Goal: Information Seeking & Learning: Learn about a topic

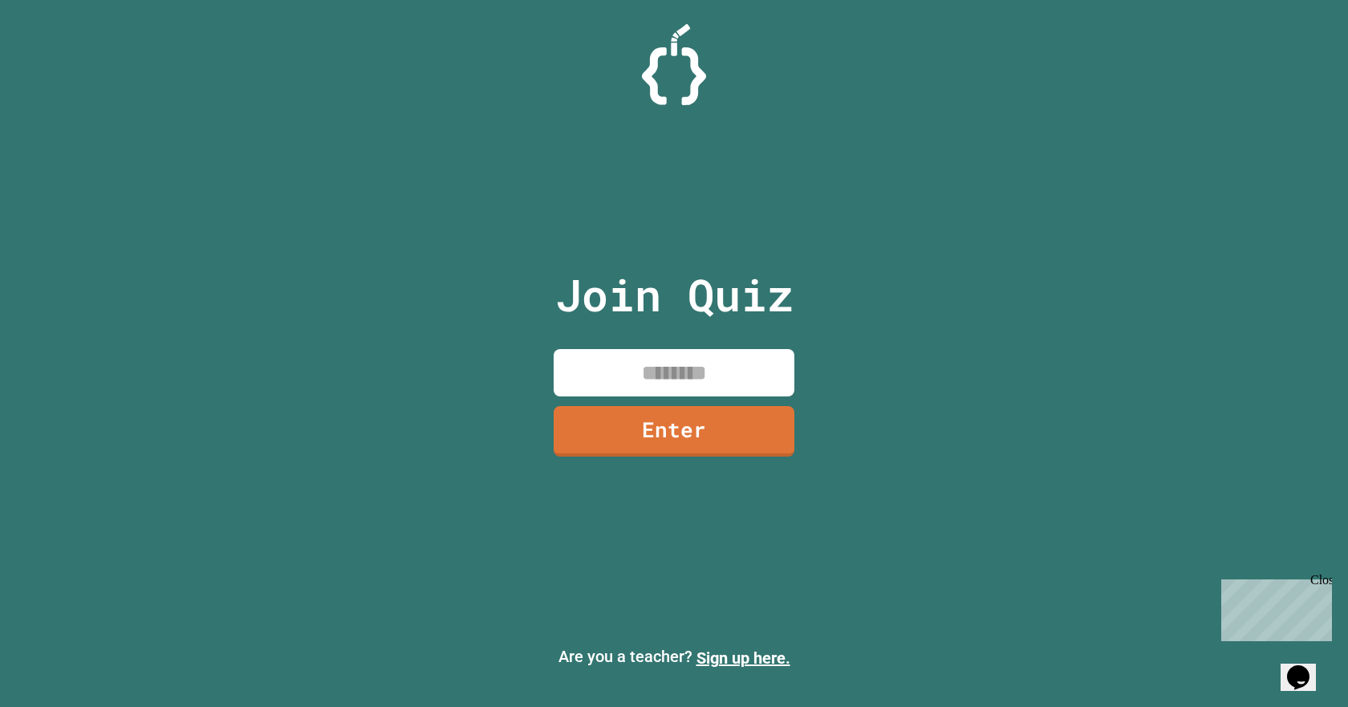
click at [718, 360] on input at bounding box center [674, 372] width 241 height 47
type input "********"
click at [623, 445] on link "Enter" at bounding box center [674, 429] width 238 height 53
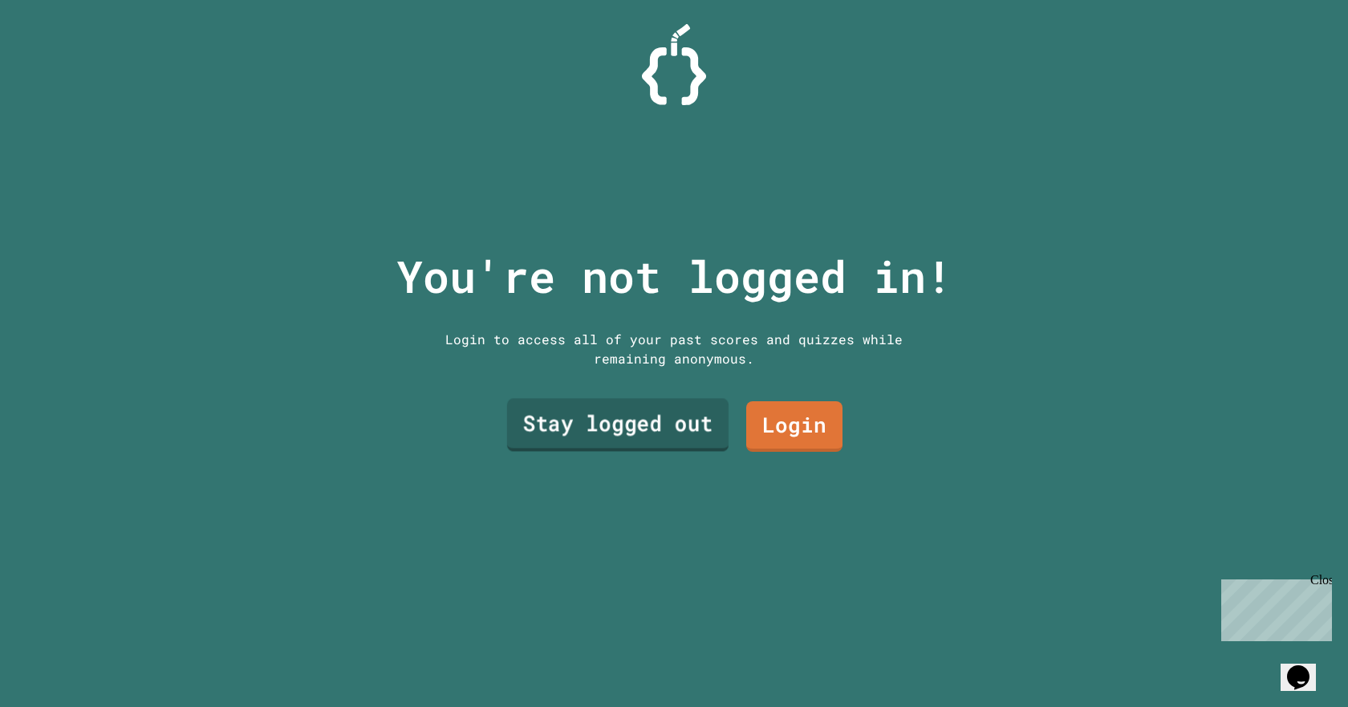
click at [641, 415] on link "Stay logged out" at bounding box center [618, 425] width 222 height 53
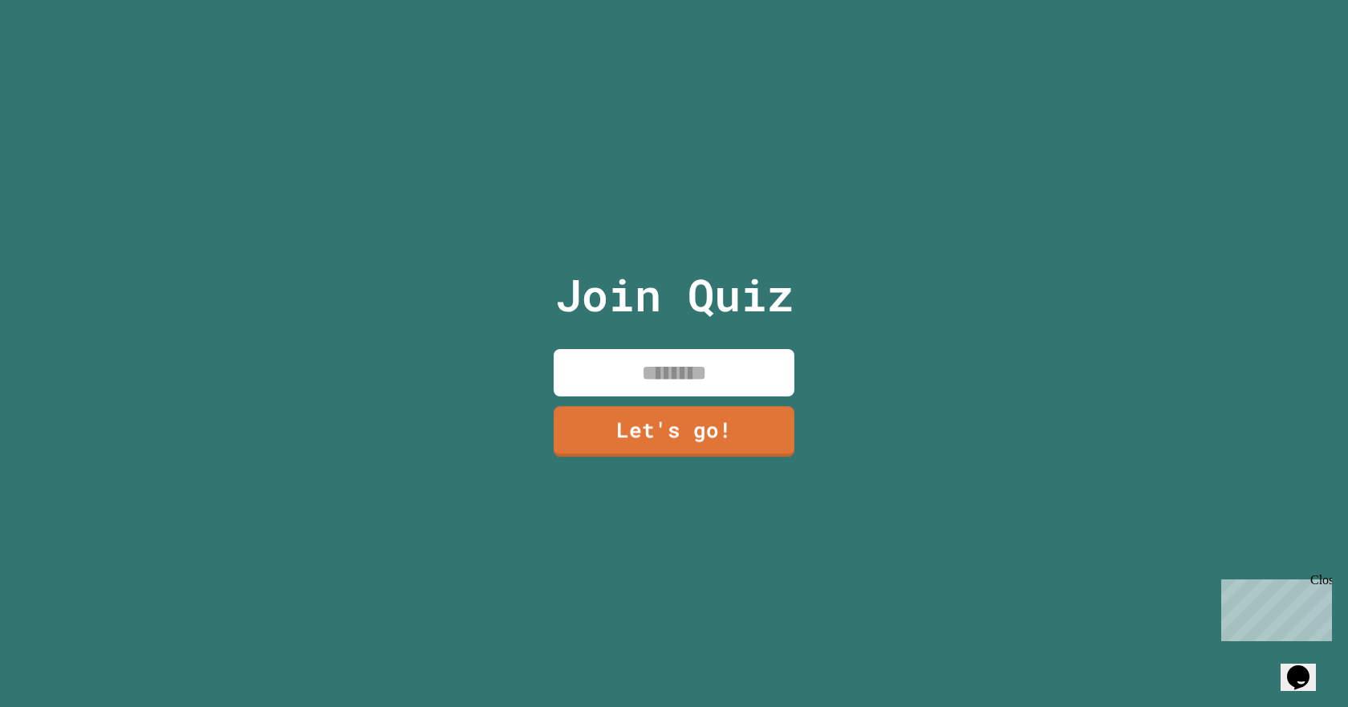
click at [644, 372] on input at bounding box center [674, 372] width 241 height 47
type input "*"
type input "********"
click at [654, 446] on link "Let's go!" at bounding box center [675, 428] width 224 height 53
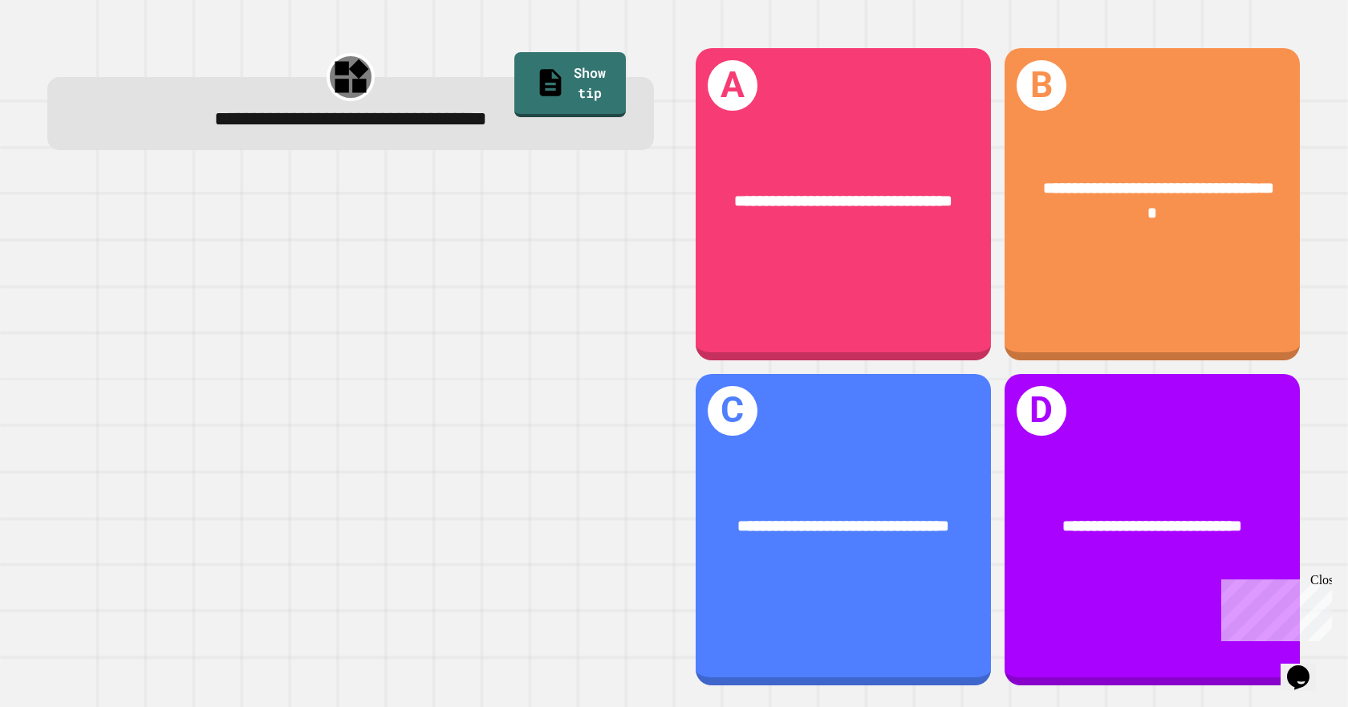
click at [1299, 664] on button "Opens Chat This icon Opens the chat window." at bounding box center [1298, 677] width 35 height 27
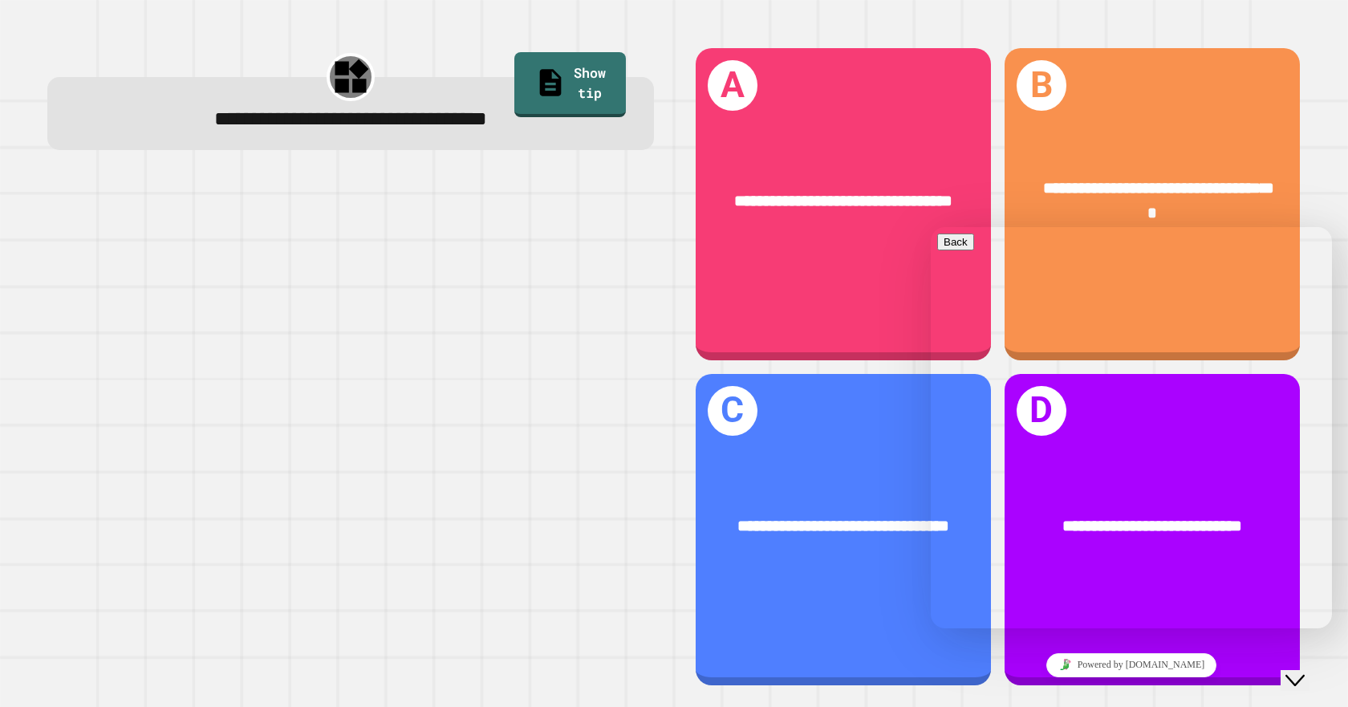
click at [1084, 685] on div "Rate this chat Upload File Insert emoji" at bounding box center [1131, 709] width 388 height 49
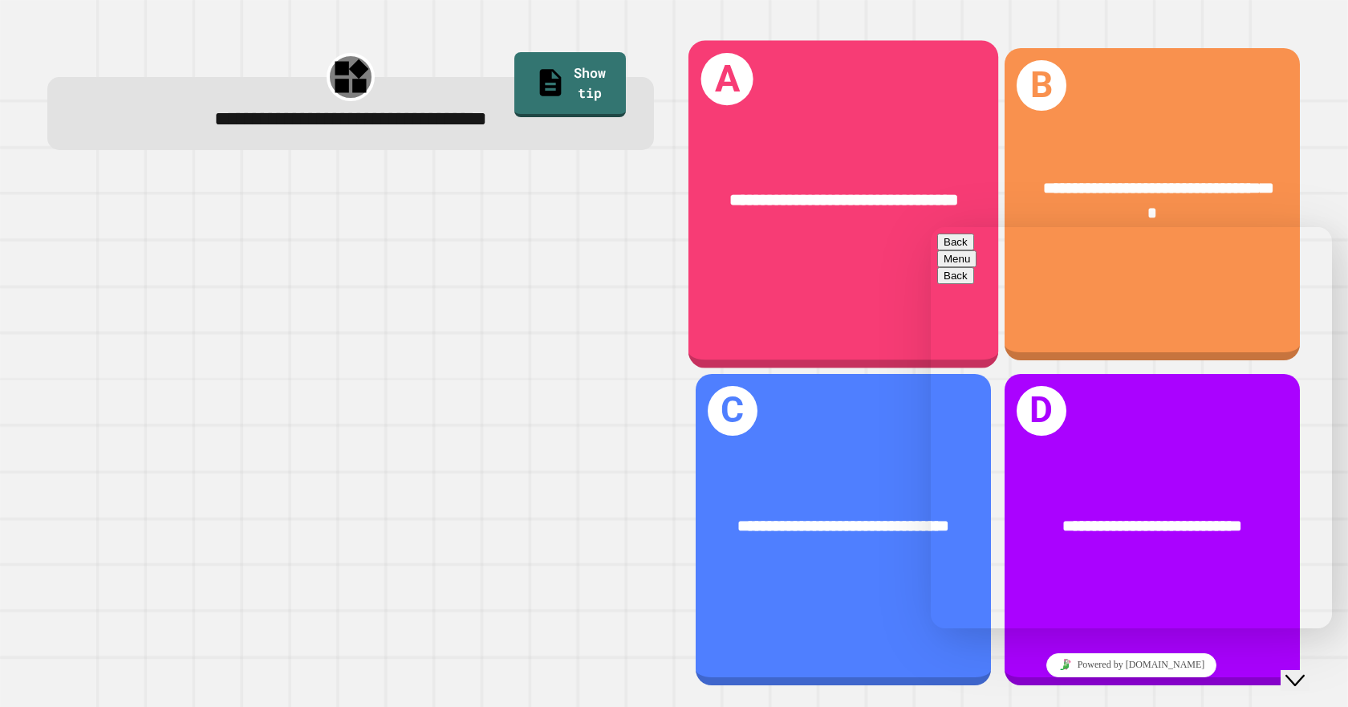
click at [717, 344] on div "**********" at bounding box center [844, 204] width 310 height 327
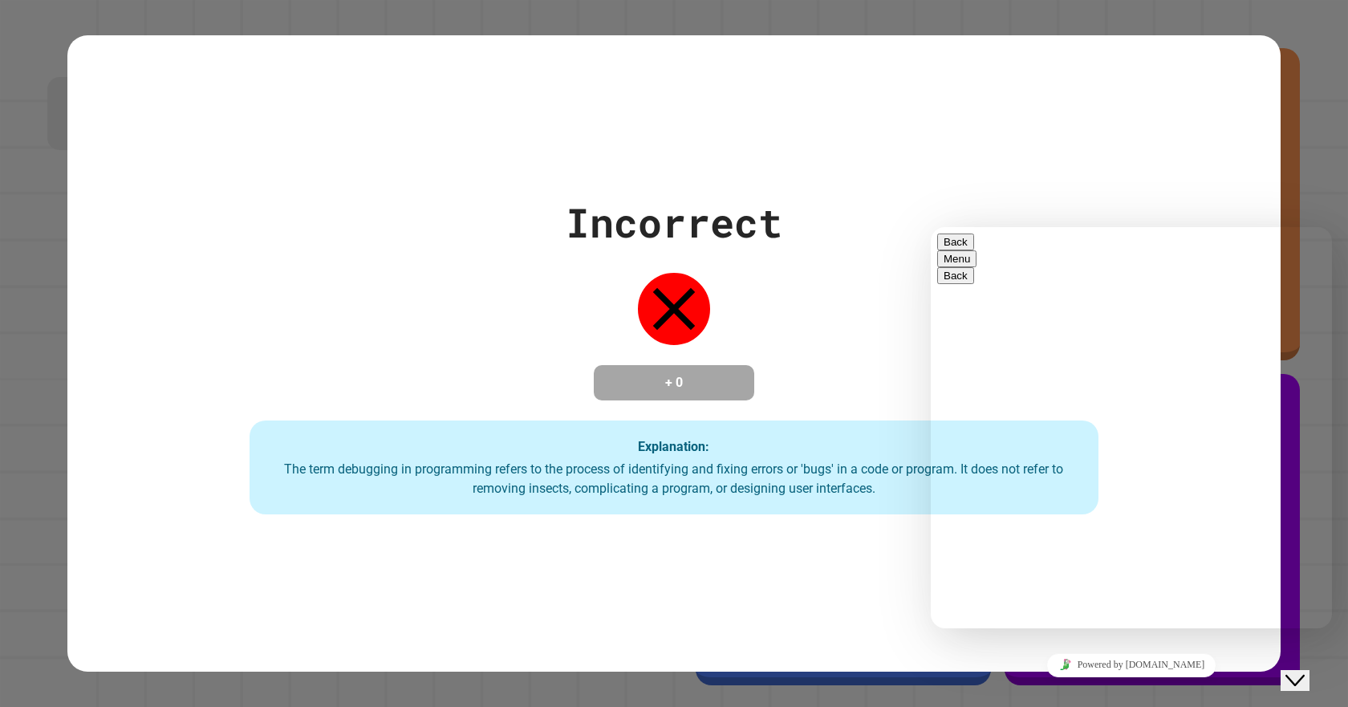
click at [958, 248] on button "Back" at bounding box center [955, 242] width 37 height 17
click at [759, 392] on div "Incorrect + 0 Explanation: The term debugging in programming refers to the proc…" at bounding box center [674, 354] width 1214 height 323
click at [1235, 193] on div "Incorrect + 0 Explanation: The term debugging in programming refers to the proc…" at bounding box center [674, 354] width 1214 height 323
click at [1301, 684] on button "Close Chat This icon closes the chat window." at bounding box center [1295, 680] width 29 height 21
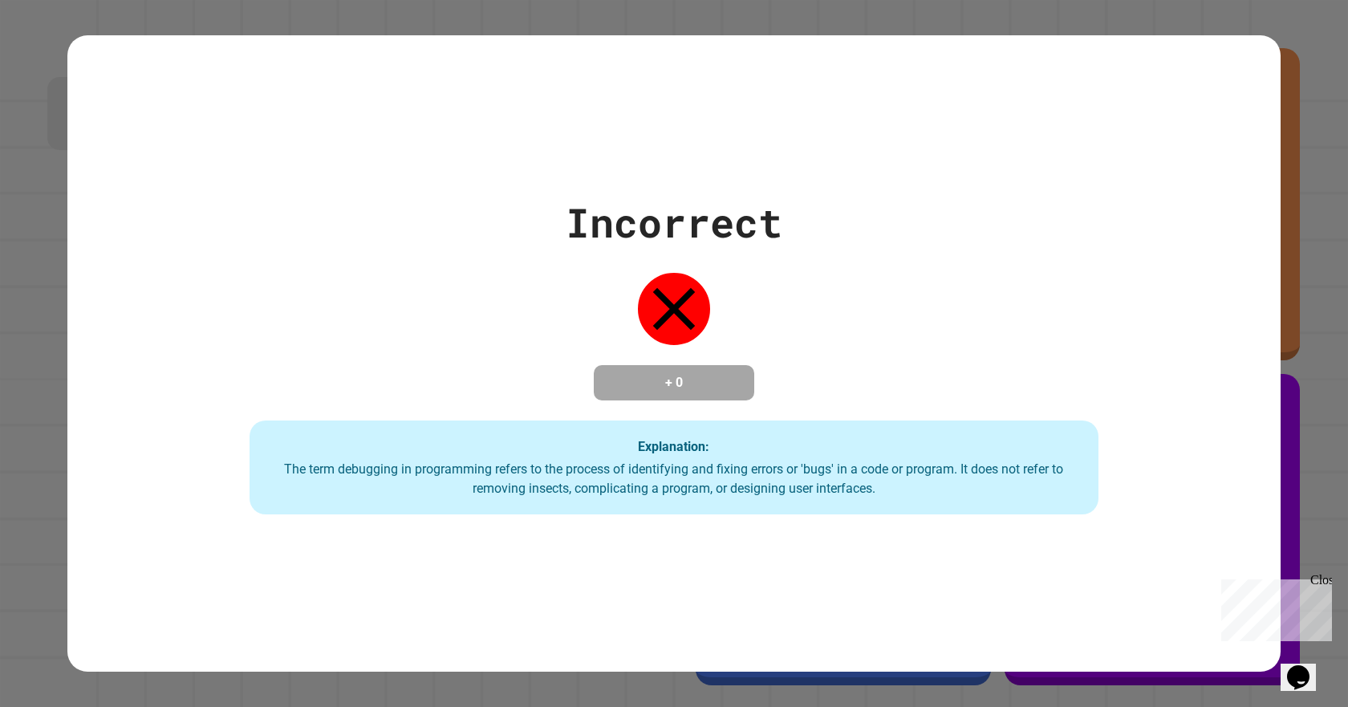
drag, startPoint x: 1324, startPoint y: 307, endPoint x: 1279, endPoint y: 309, distance: 45.0
click at [1291, 308] on div "Incorrect + 0 Explanation: The term debugging in programming refers to the proc…" at bounding box center [674, 353] width 1348 height 707
click at [734, 376] on div "+ 0" at bounding box center [674, 382] width 161 height 35
drag, startPoint x: 845, startPoint y: 645, endPoint x: 758, endPoint y: 609, distance: 94.7
click at [844, 645] on div "Incorrect + 0 Explanation: The term debugging in programming refers to the proc…" at bounding box center [674, 353] width 1214 height 636
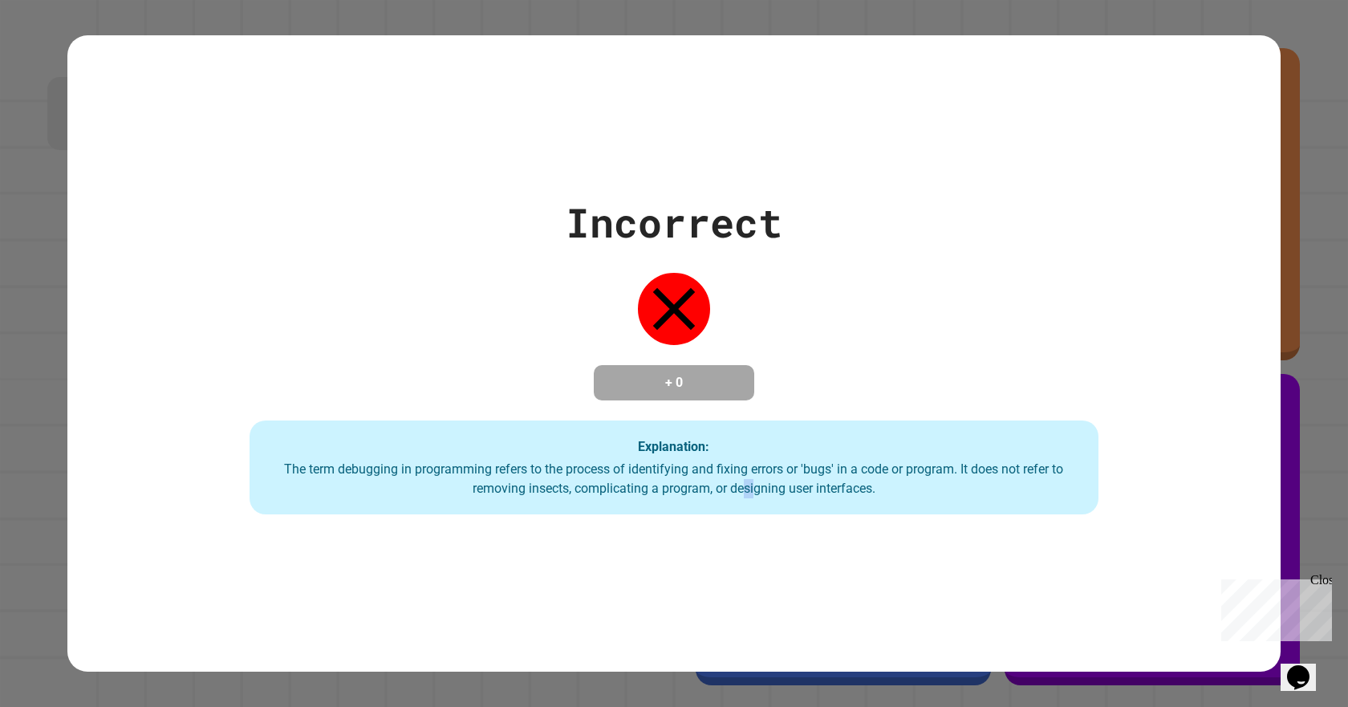
drag, startPoint x: 801, startPoint y: 374, endPoint x: 1177, endPoint y: -97, distance: 603.1
click at [1177, 0] on html "**********" at bounding box center [674, 353] width 1348 height 707
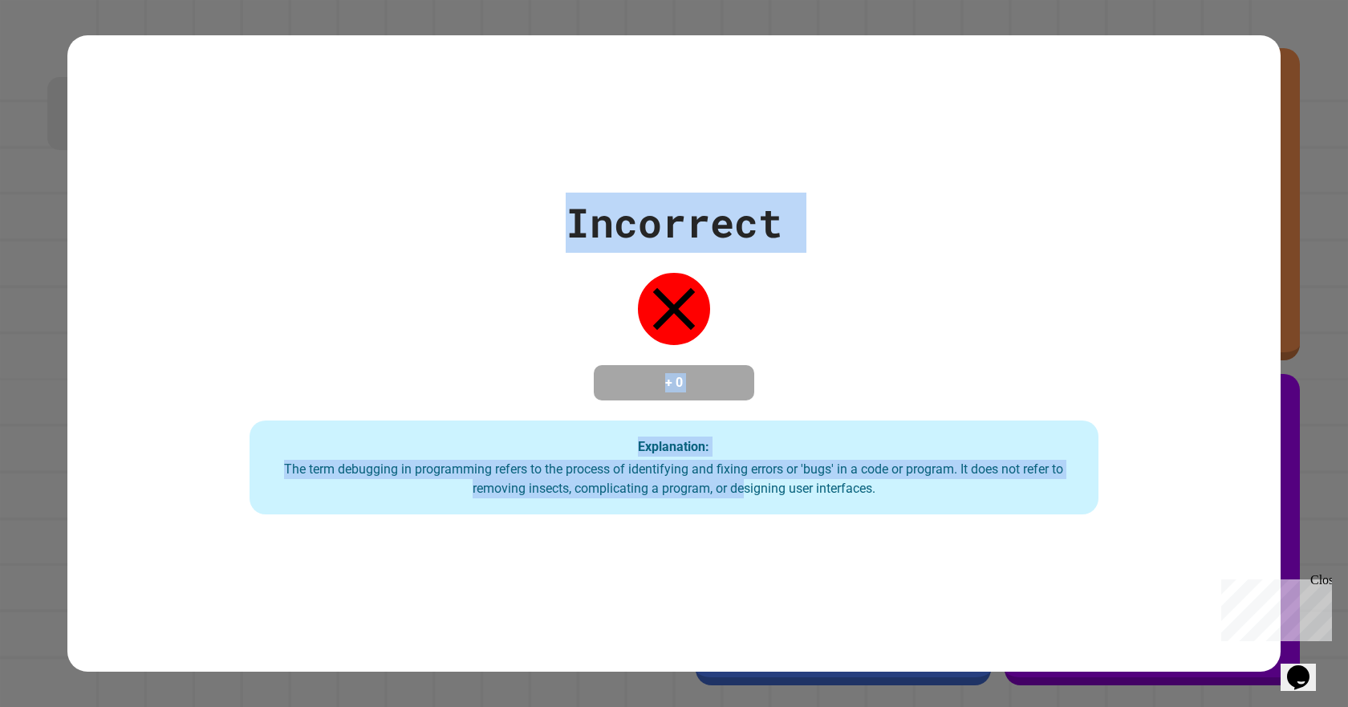
drag, startPoint x: 1234, startPoint y: 309, endPoint x: 1295, endPoint y: 338, distance: 66.8
click at [1237, 310] on div "Incorrect + 0 Explanation: The term debugging in programming refers to the proc…" at bounding box center [674, 354] width 1214 height 323
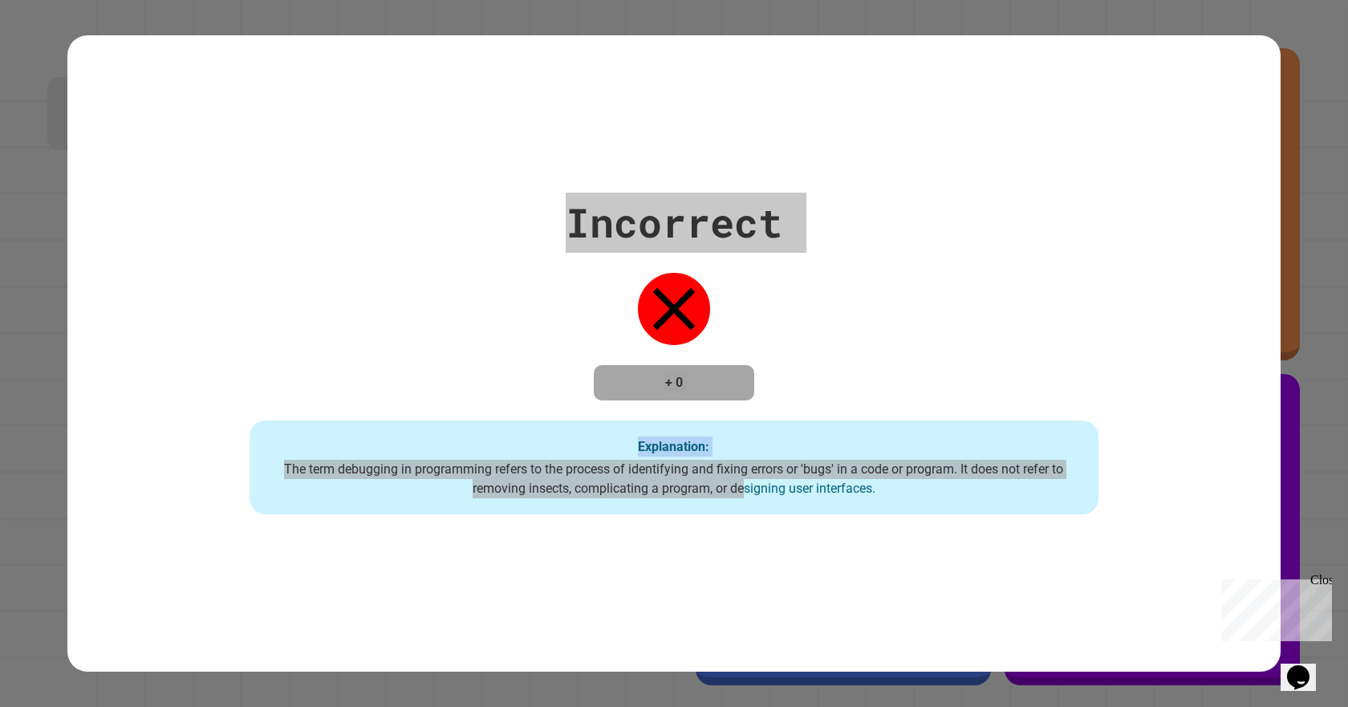
drag, startPoint x: 1327, startPoint y: 584, endPoint x: 2538, endPoint y: 1141, distance: 1332.8
click at [1327, 584] on div "Close" at bounding box center [1321, 583] width 20 height 20
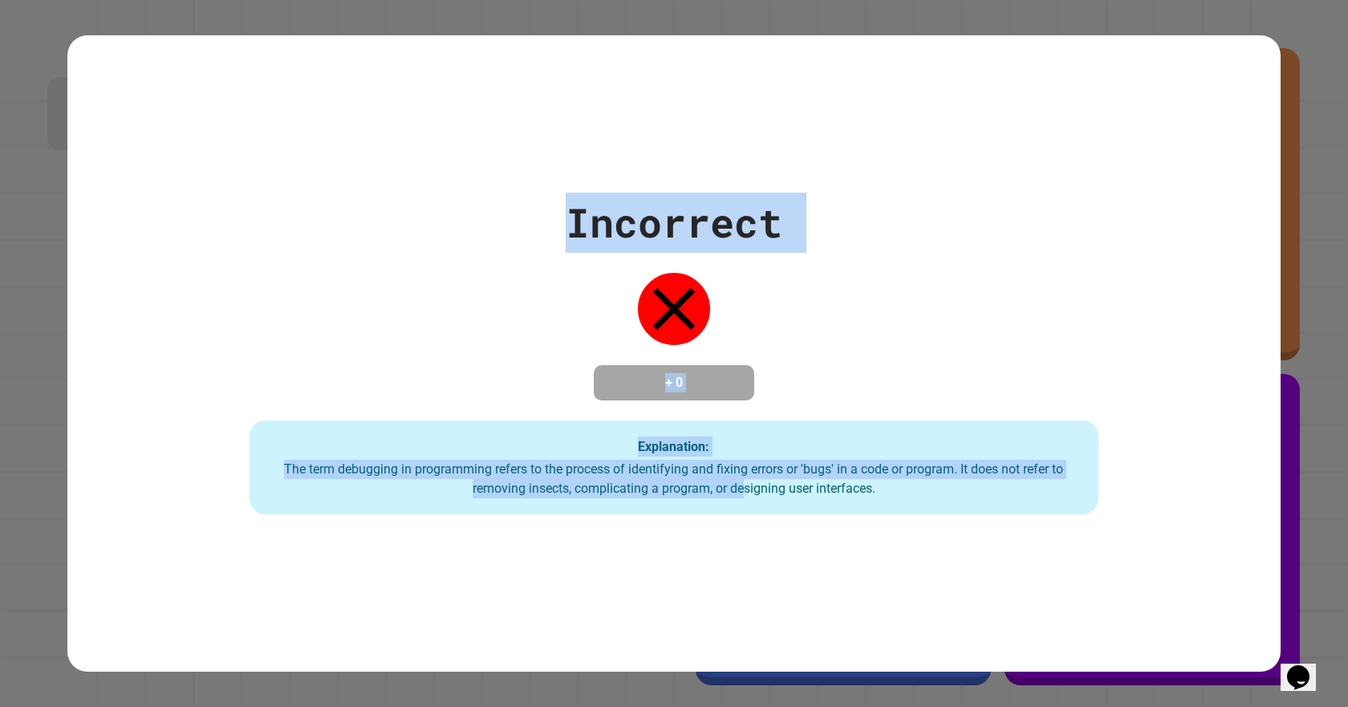
click at [1280, 426] on div "Incorrect + 0 Explanation: The term debugging in programming refers to the proc…" at bounding box center [674, 353] width 1348 height 707
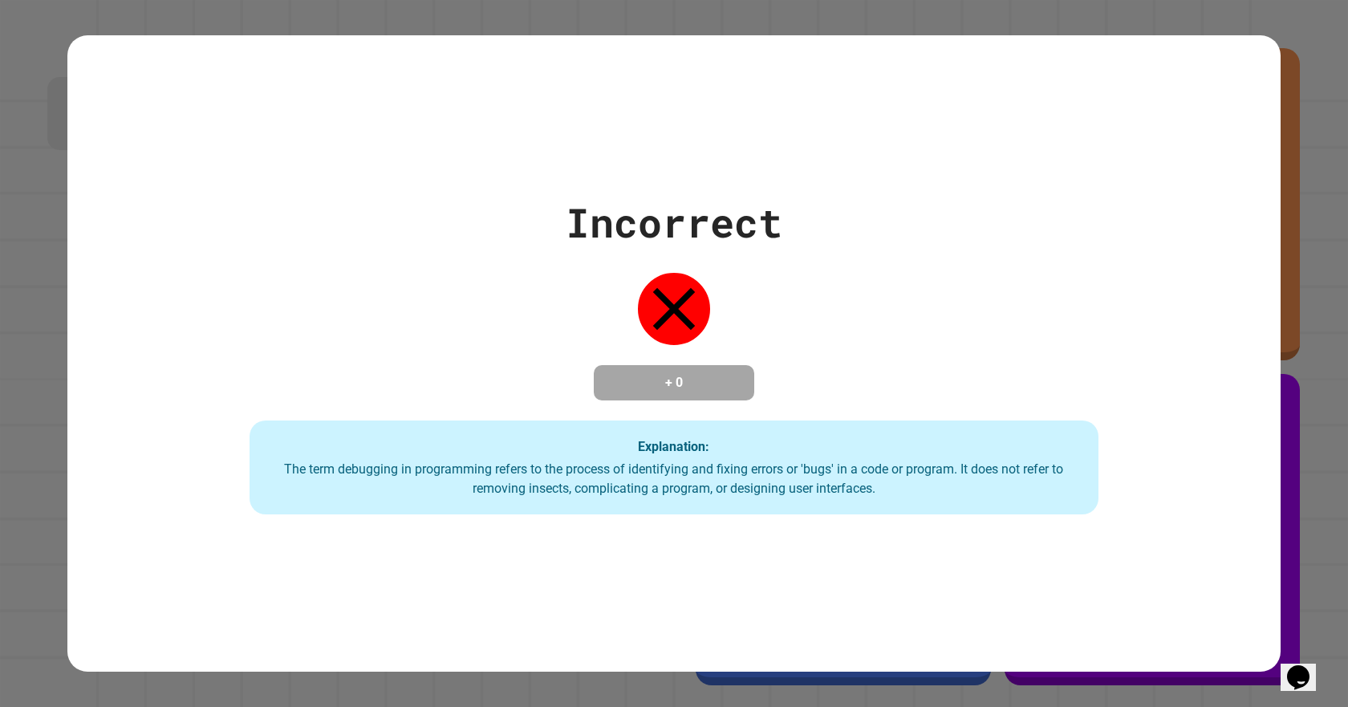
click at [1289, 356] on div "Incorrect + 0 Explanation: The term debugging in programming refers to the proc…" at bounding box center [674, 353] width 1348 height 707
drag, startPoint x: 1251, startPoint y: 404, endPoint x: 1242, endPoint y: 482, distance: 78.4
click at [1232, 458] on div "Incorrect + 0 Explanation: The term debugging in programming refers to the proc…" at bounding box center [674, 354] width 1214 height 323
drag, startPoint x: 1333, startPoint y: 430, endPoint x: 635, endPoint y: 441, distance: 698.4
click at [636, 450] on div "Incorrect + 0 Explanation: The term debugging in programming refers to the proc…" at bounding box center [674, 353] width 1348 height 707
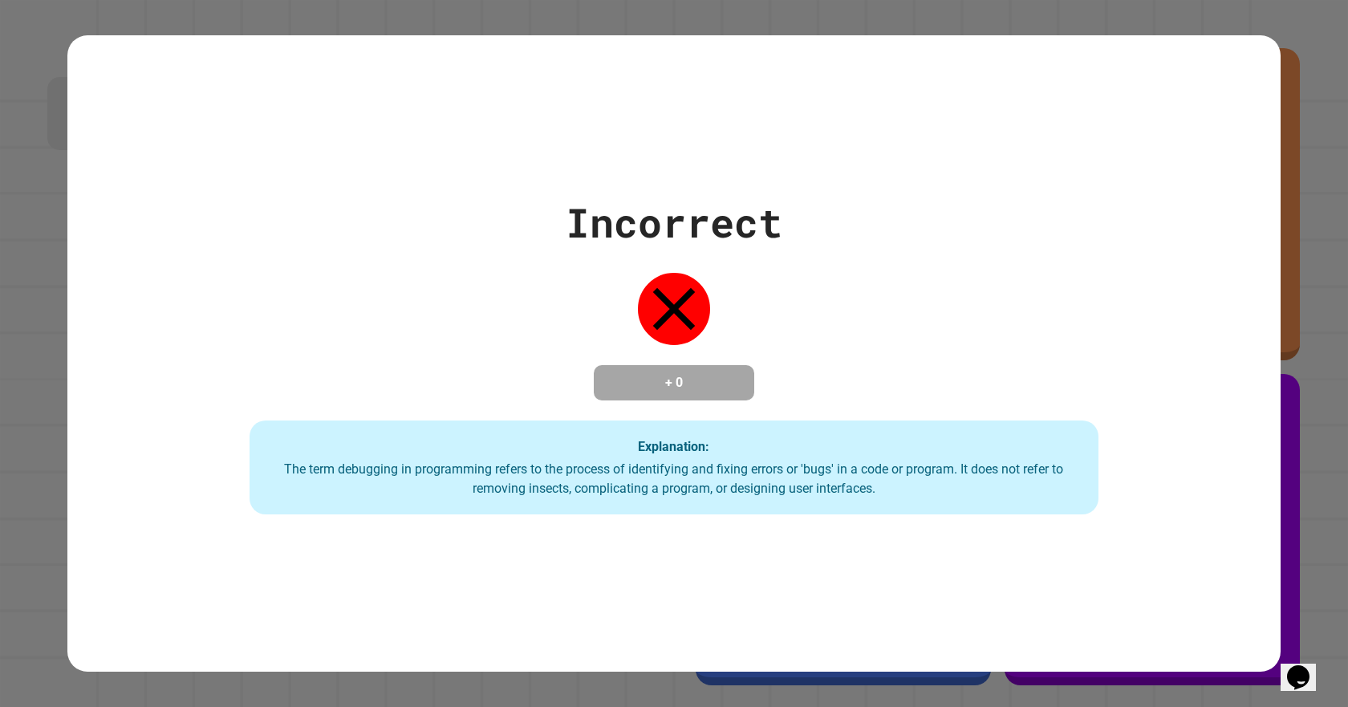
drag, startPoint x: 612, startPoint y: 413, endPoint x: 627, endPoint y: 447, distance: 36.7
click at [610, 413] on div "Incorrect + 0 Explanation: The term debugging in programming refers to the proc…" at bounding box center [674, 354] width 1214 height 323
drag, startPoint x: 627, startPoint y: 447, endPoint x: 628, endPoint y: 457, distance: 9.7
click at [627, 458] on div "Explanation: The term debugging in programming refers to the process of identif…" at bounding box center [674, 468] width 849 height 95
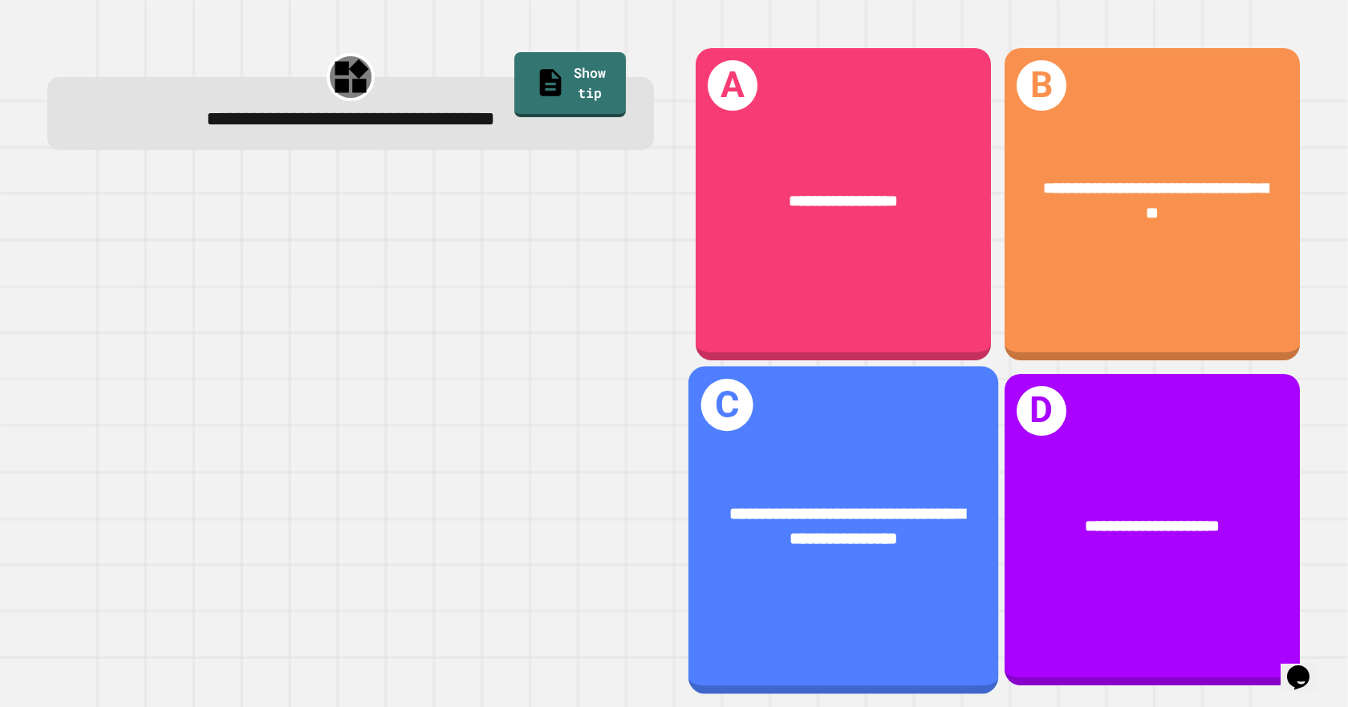
click at [774, 555] on div "**********" at bounding box center [844, 525] width 310 height 119
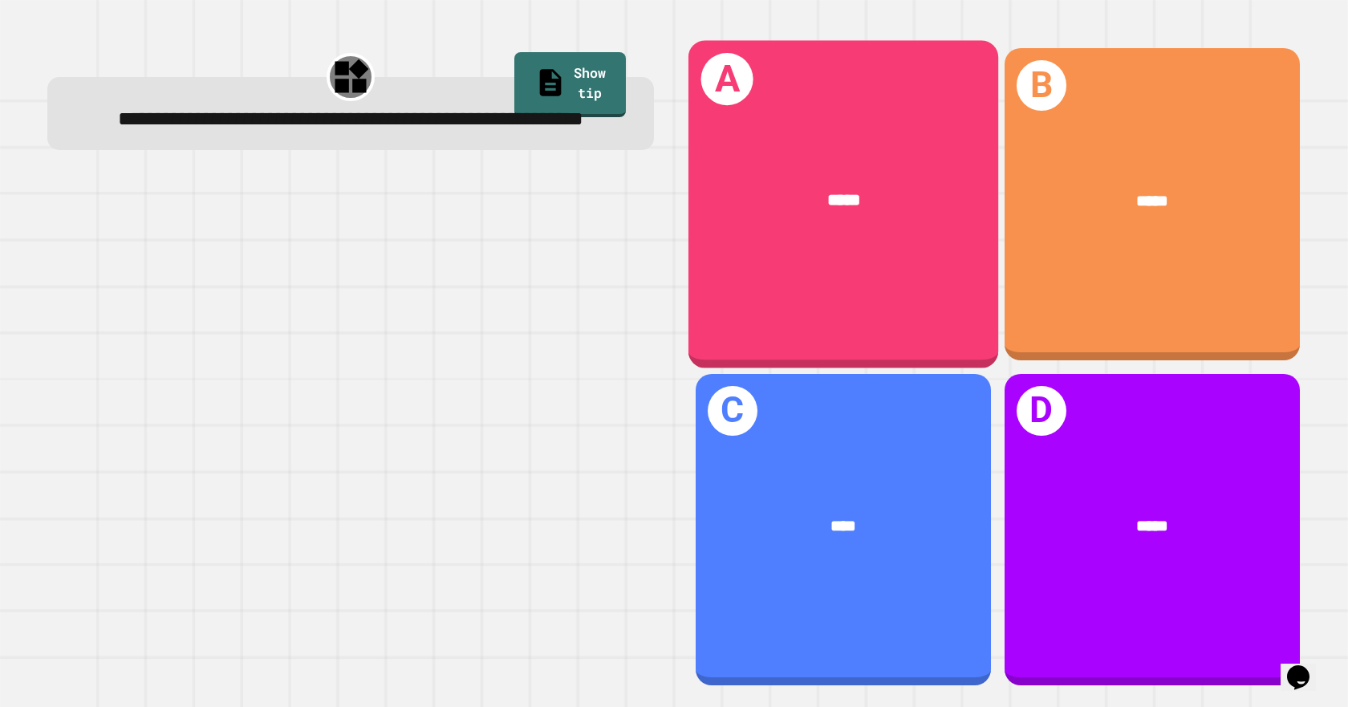
click at [830, 237] on div "*****" at bounding box center [844, 199] width 310 height 93
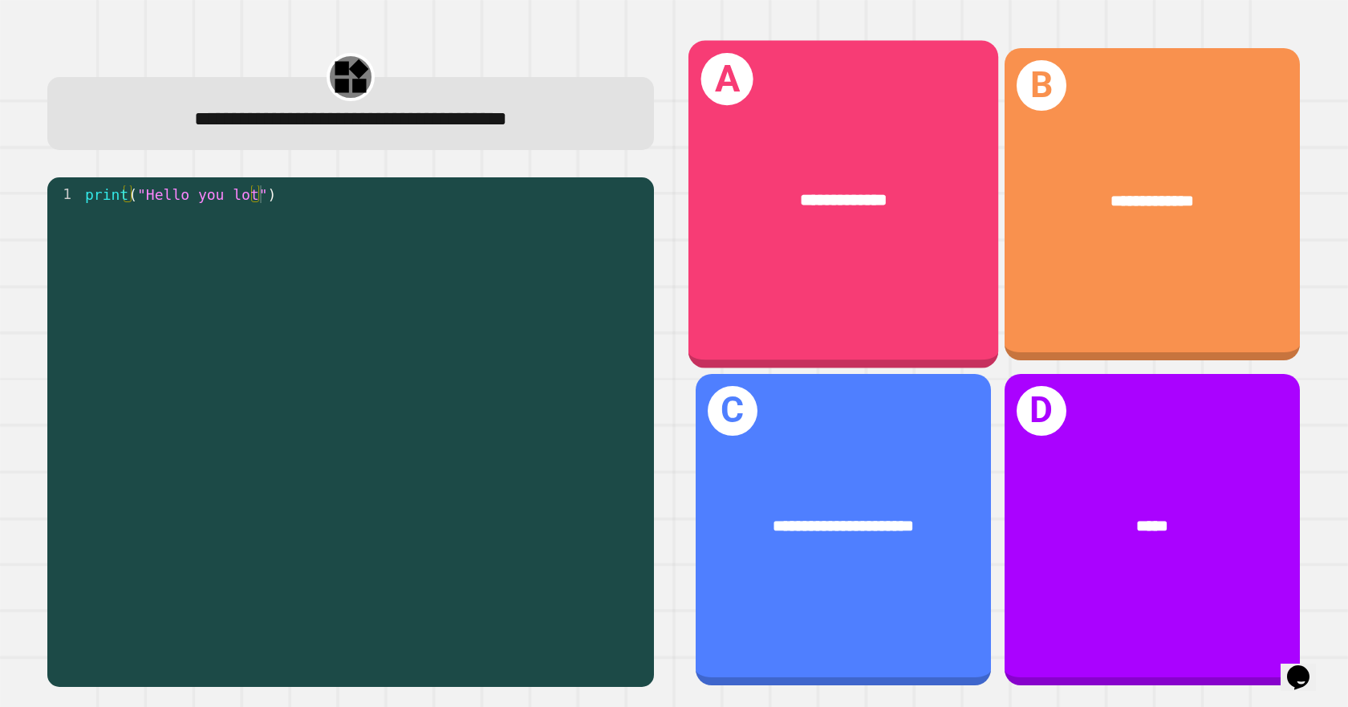
click at [788, 270] on div "**********" at bounding box center [844, 204] width 310 height 327
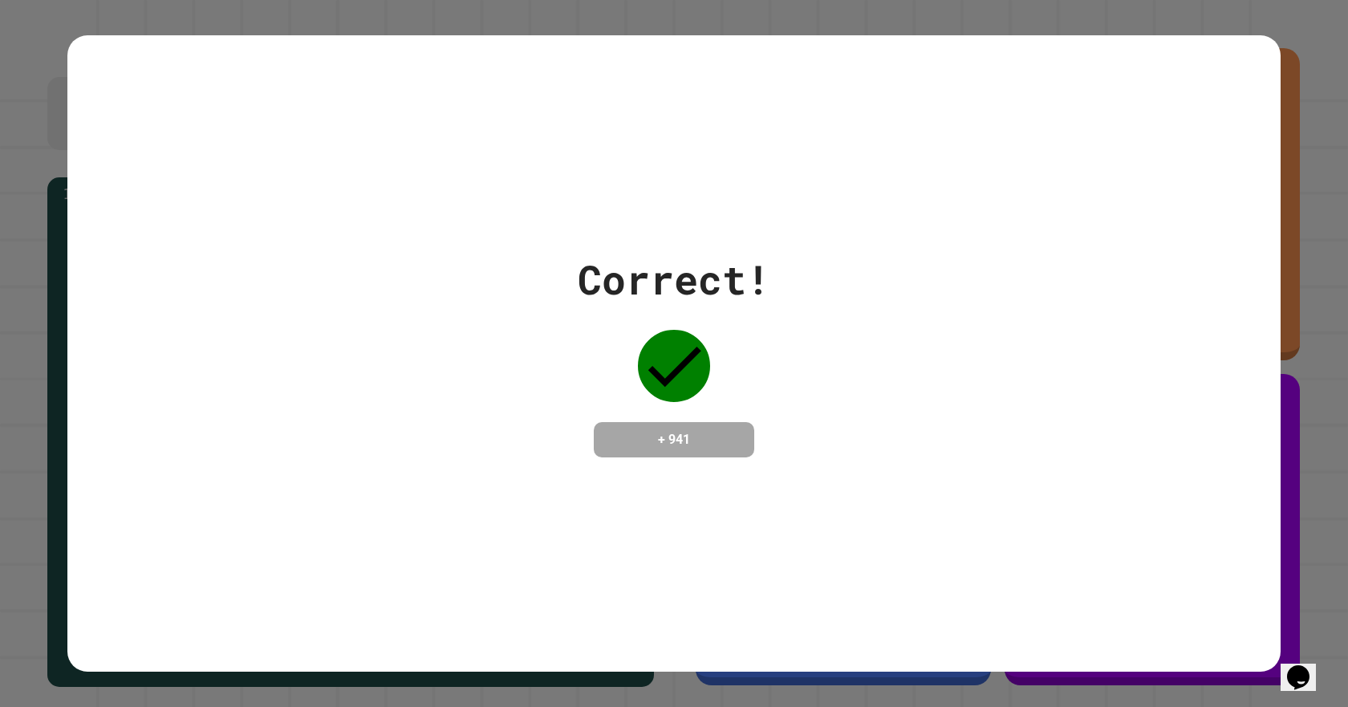
click at [787, 272] on div "Correct! + 941" at bounding box center [674, 354] width 1214 height 208
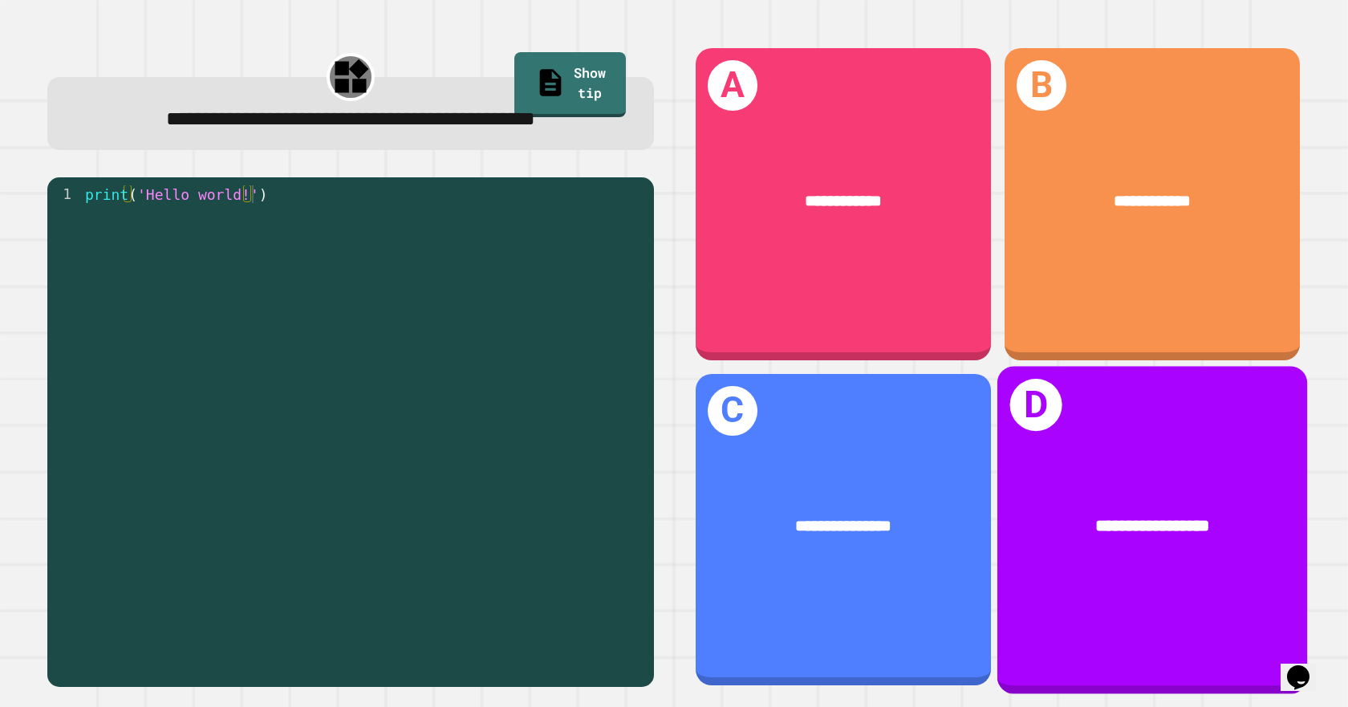
click at [1051, 513] on div "**********" at bounding box center [1153, 526] width 242 height 26
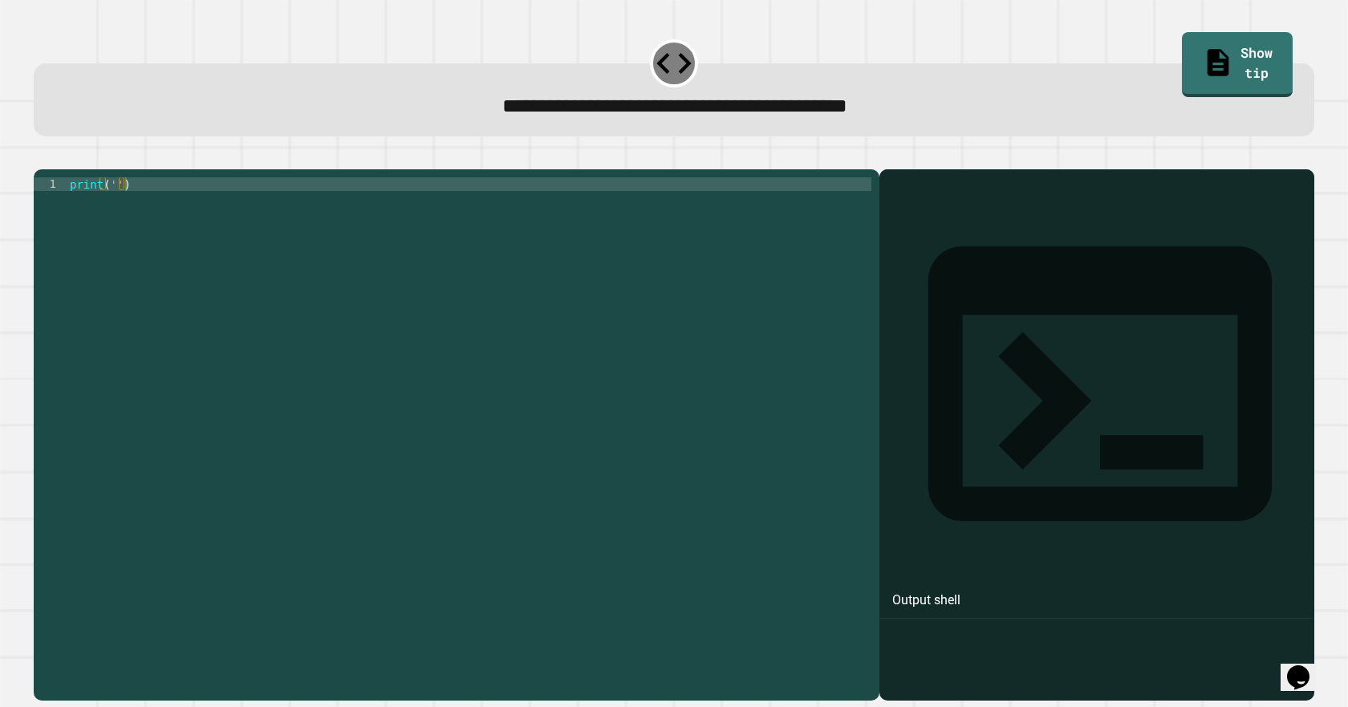
click at [108, 208] on div "print ( '' )" at bounding box center [469, 416] width 805 height 478
click at [119, 215] on div "print ( '' )" at bounding box center [469, 416] width 805 height 478
click at [117, 214] on div "print ( '' )" at bounding box center [469, 416] width 805 height 478
click at [112, 210] on div "print ( '' )" at bounding box center [469, 402] width 805 height 450
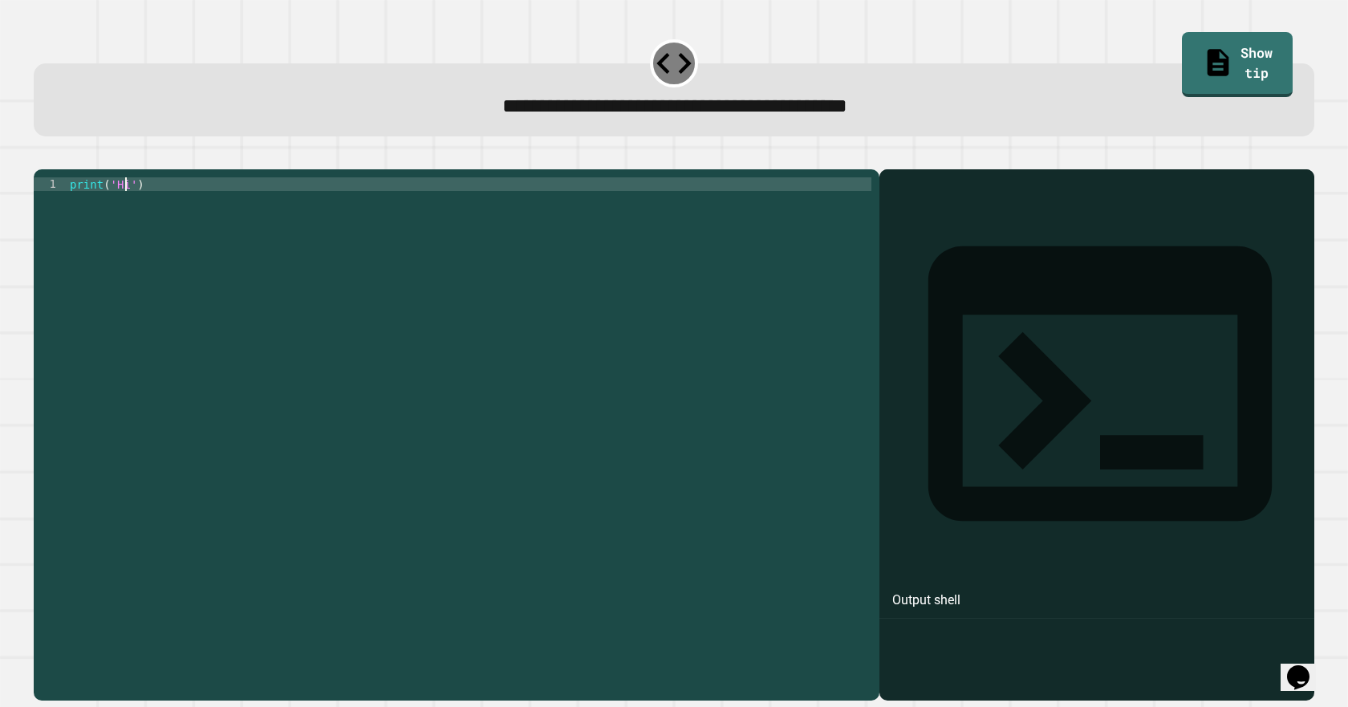
drag, startPoint x: 926, startPoint y: 201, endPoint x: 920, endPoint y: 218, distance: 17.3
click at [925, 201] on div "Output shell" at bounding box center [1097, 393] width 435 height 449
click at [920, 591] on div "Output shell" at bounding box center [927, 600] width 68 height 19
drag, startPoint x: 883, startPoint y: 217, endPoint x: 787, endPoint y: 234, distance: 97.8
click at [894, 217] on icon at bounding box center [1100, 383] width 413 height 413
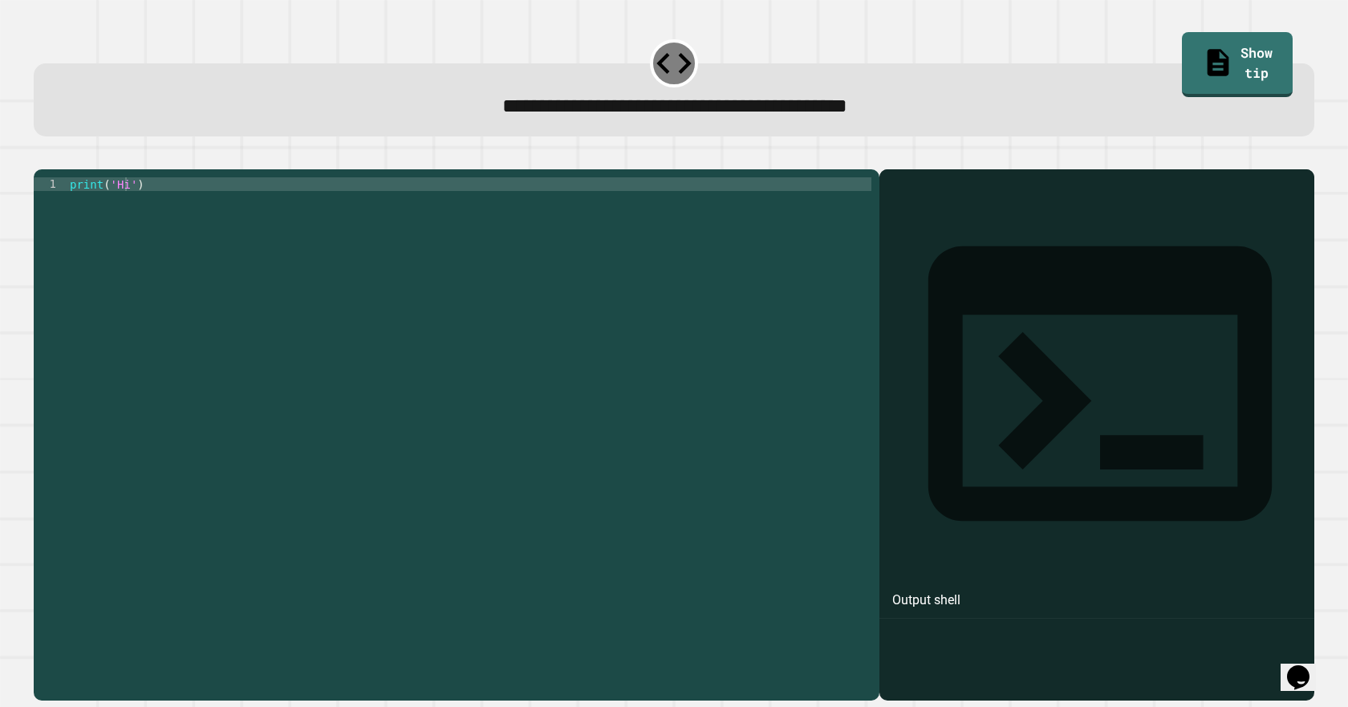
click at [666, 196] on div "**********" at bounding box center [457, 434] width 846 height 531
click at [42, 157] on icon "button" at bounding box center [42, 157] width 0 height 0
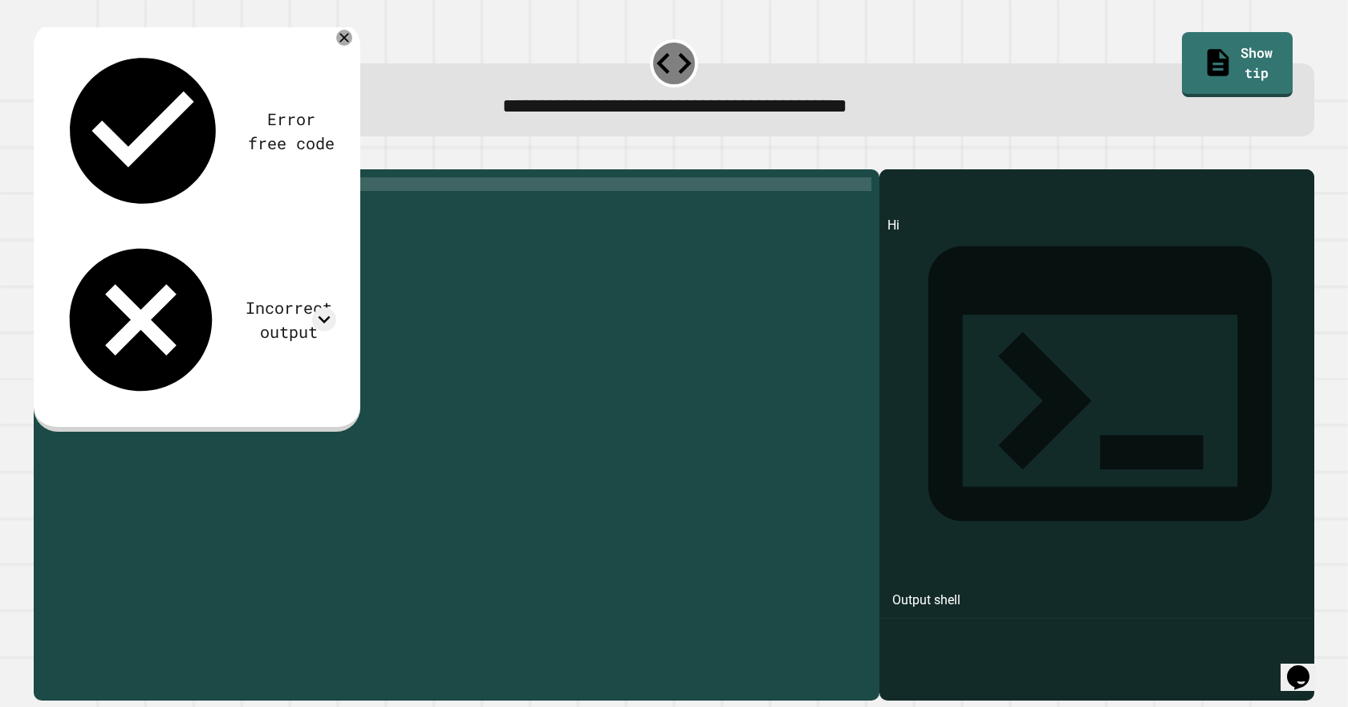
click at [242, 295] on div "Incorrect output" at bounding box center [289, 319] width 94 height 48
click at [303, 234] on div "Incorrect output" at bounding box center [195, 319] width 281 height 171
drag, startPoint x: 173, startPoint y: 199, endPoint x: 165, endPoint y: 207, distance: 10.8
click at [173, 201] on div "**********" at bounding box center [457, 434] width 846 height 531
click at [129, 201] on div "print ( 'Hi' )" at bounding box center [469, 402] width 805 height 450
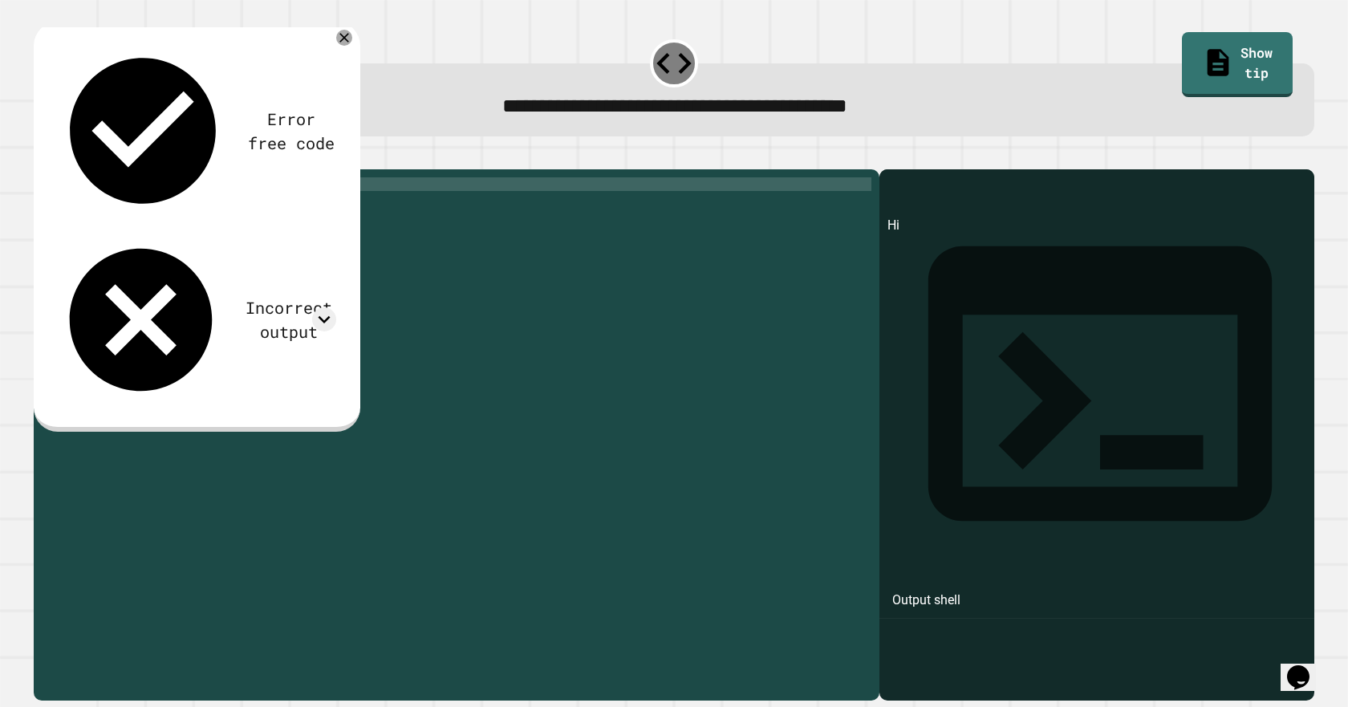
click at [125, 207] on div "print ( 'Hi' )" at bounding box center [469, 416] width 805 height 478
type textarea "**********"
click at [42, 157] on button "button" at bounding box center [42, 157] width 0 height 0
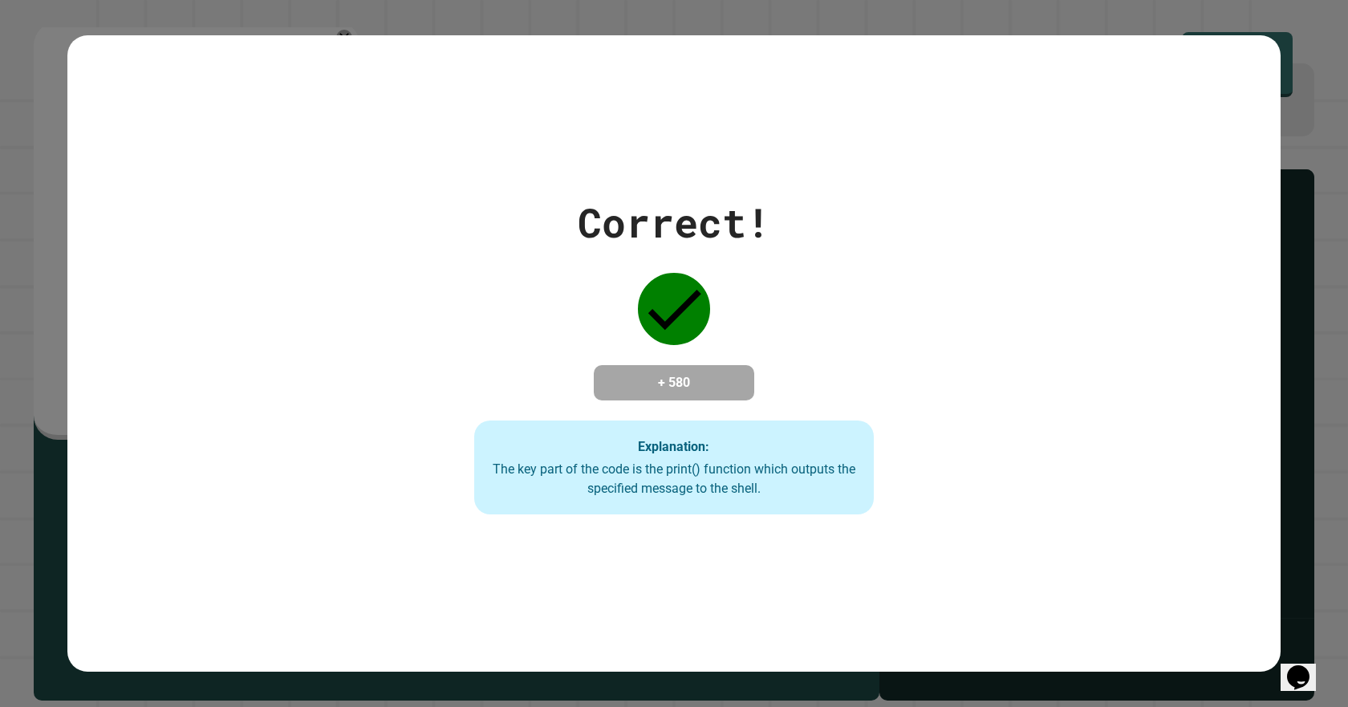
drag, startPoint x: 427, startPoint y: 347, endPoint x: 365, endPoint y: 356, distance: 62.5
click at [365, 356] on div "Correct! + 580 Explanation: The key part of the code is the print() function wh…" at bounding box center [674, 354] width 1214 height 323
click at [392, 414] on div "Correct! + 580 Explanation: The key part of the code is the print() function wh…" at bounding box center [673, 354] width 571 height 323
click at [805, 587] on div "Correct! + 580 Explanation: The key part of the code is the print() function wh…" at bounding box center [674, 353] width 1214 height 636
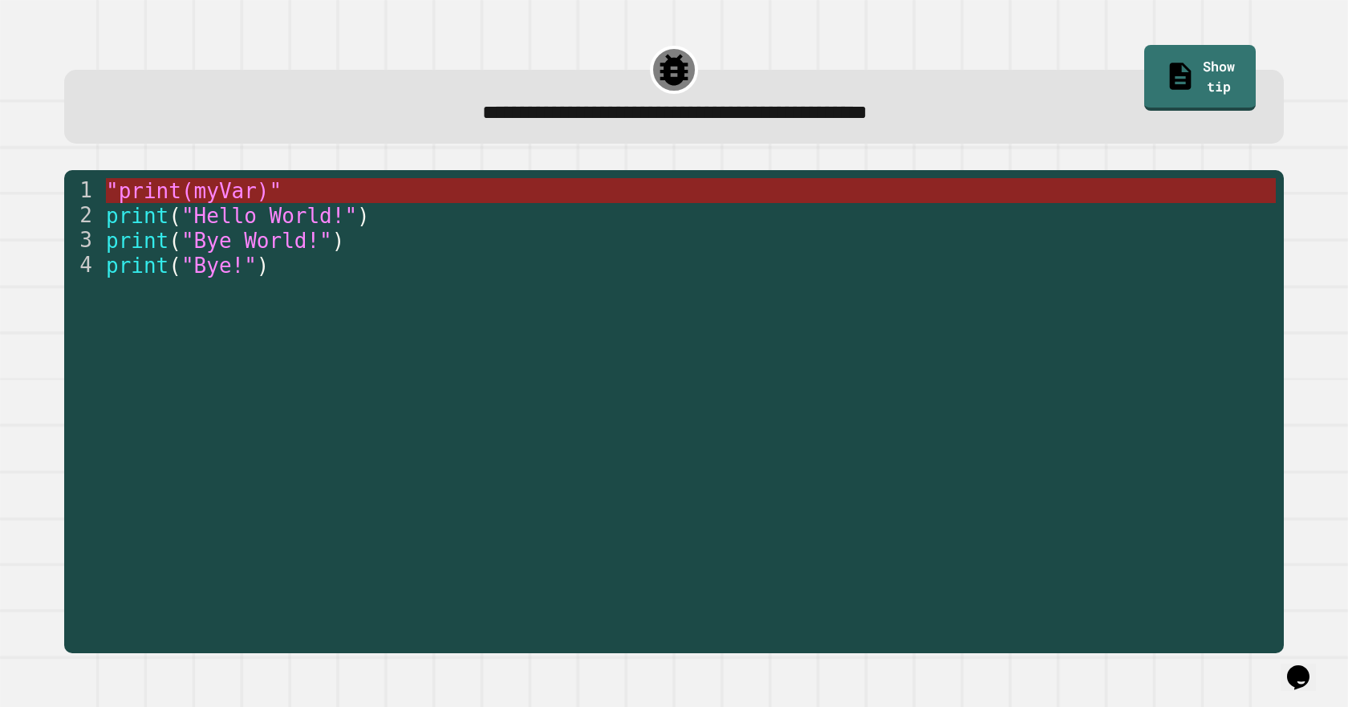
click at [226, 198] on span ""print(myVar)"" at bounding box center [194, 191] width 176 height 24
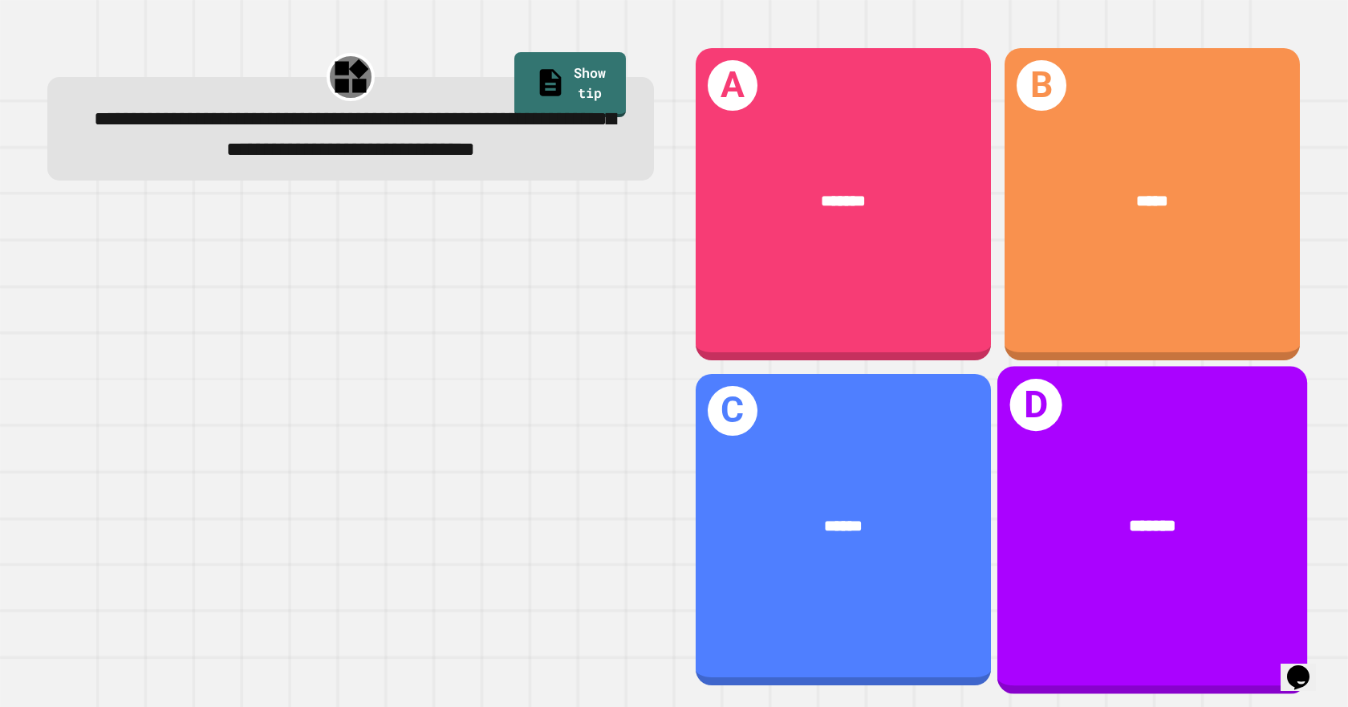
click at [999, 519] on div "*******" at bounding box center [1152, 525] width 310 height 93
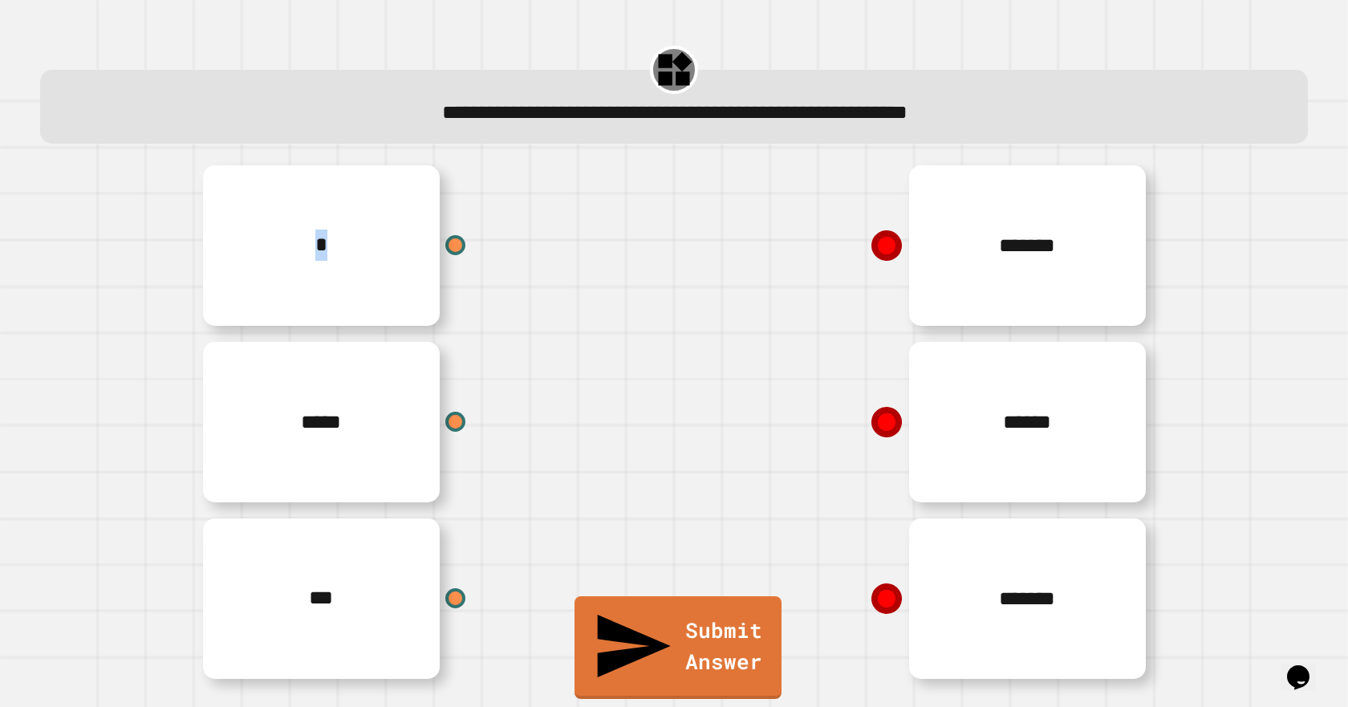
drag, startPoint x: 360, startPoint y: 258, endPoint x: 447, endPoint y: 270, distance: 87.5
click at [447, 270] on div "*" at bounding box center [434, 245] width 482 height 177
click at [870, 238] on icon at bounding box center [886, 245] width 33 height 33
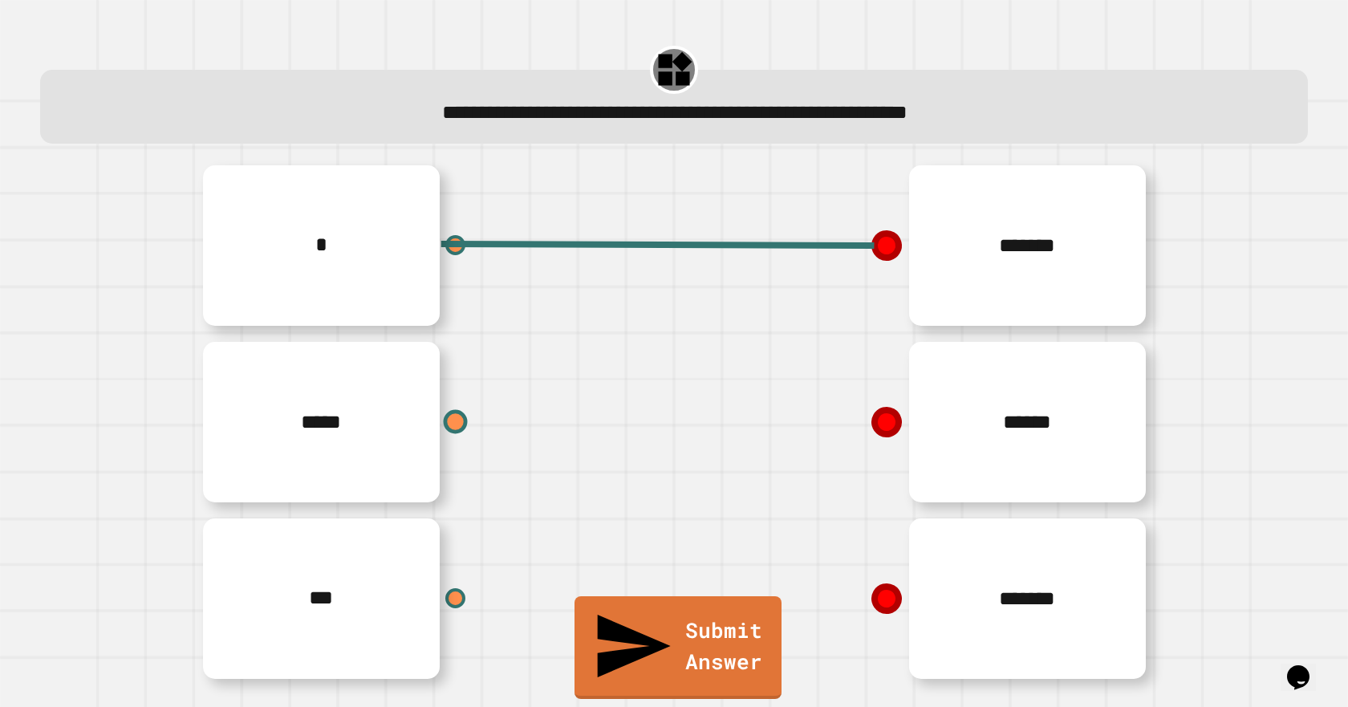
click at [445, 408] on div "*****" at bounding box center [434, 422] width 482 height 177
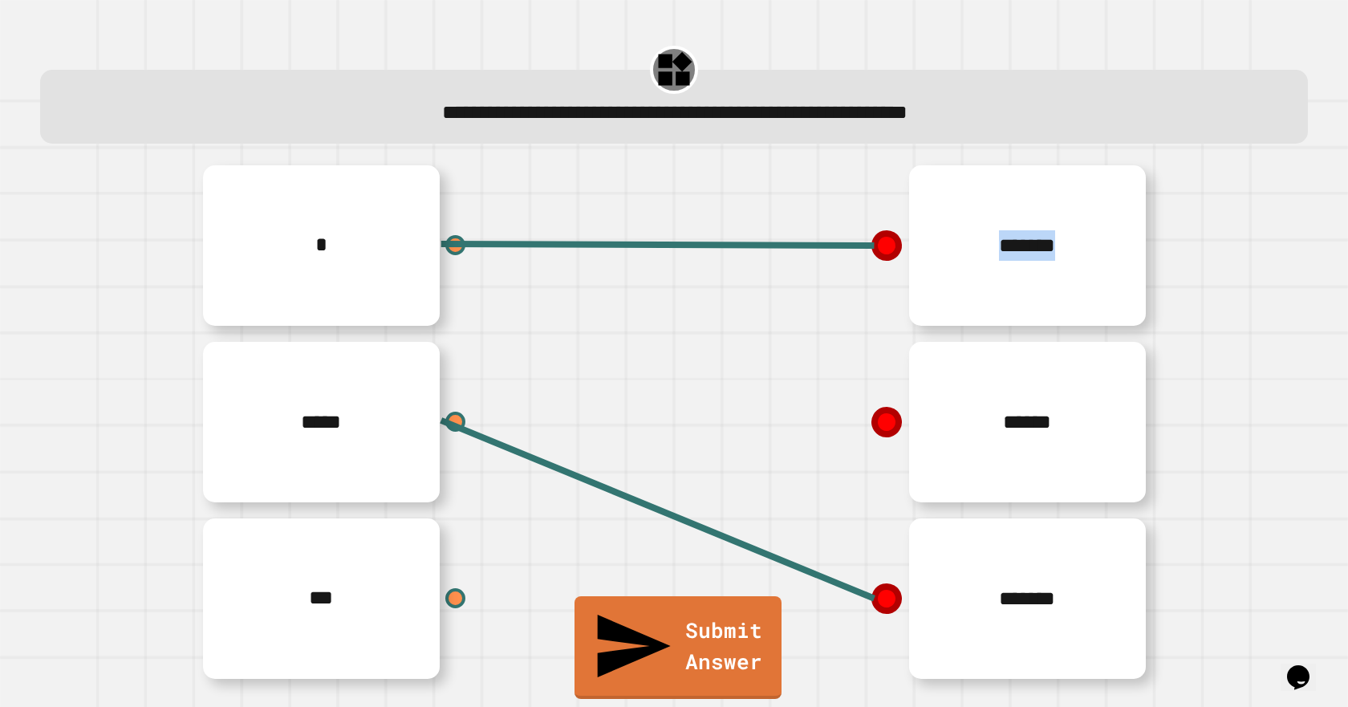
drag, startPoint x: 862, startPoint y: 424, endPoint x: 484, endPoint y: 611, distance: 421.8
click at [523, 612] on div "* ***** *** ******* ****** *******" at bounding box center [674, 422] width 963 height 530
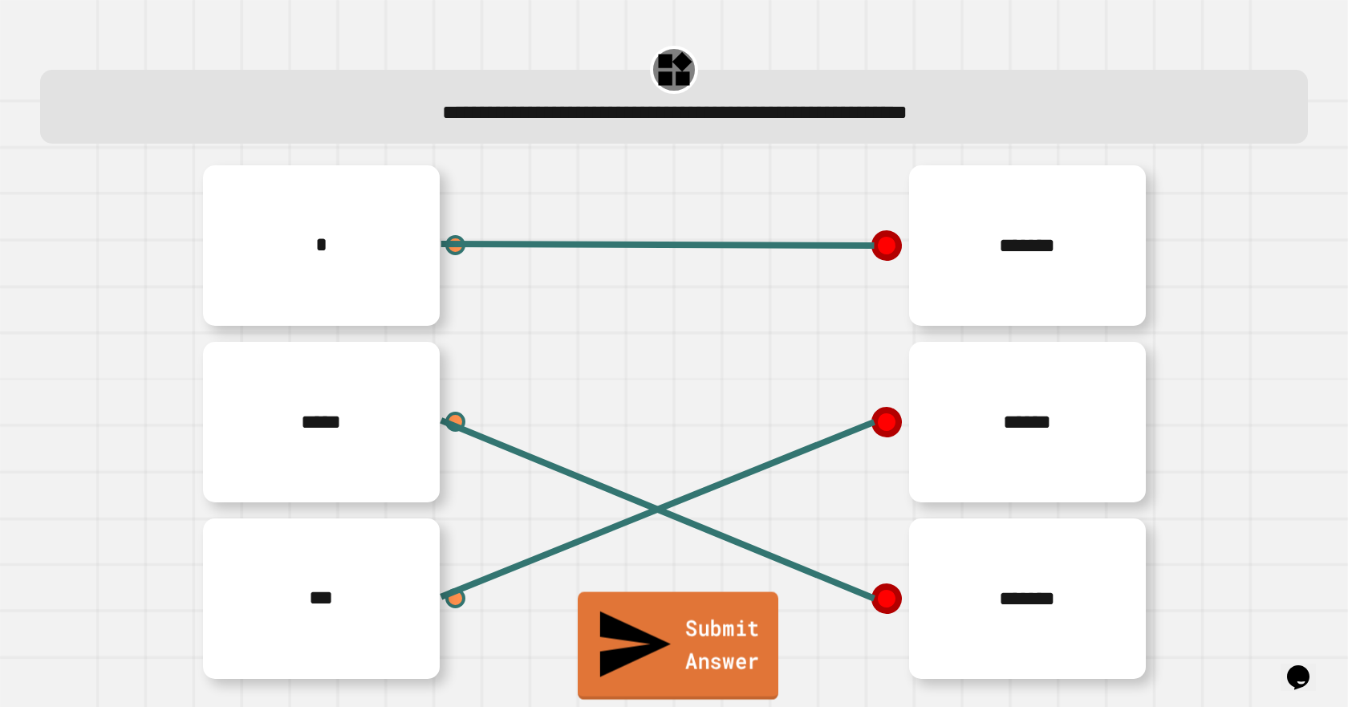
click at [707, 694] on link "Submit Answer" at bounding box center [678, 646] width 201 height 108
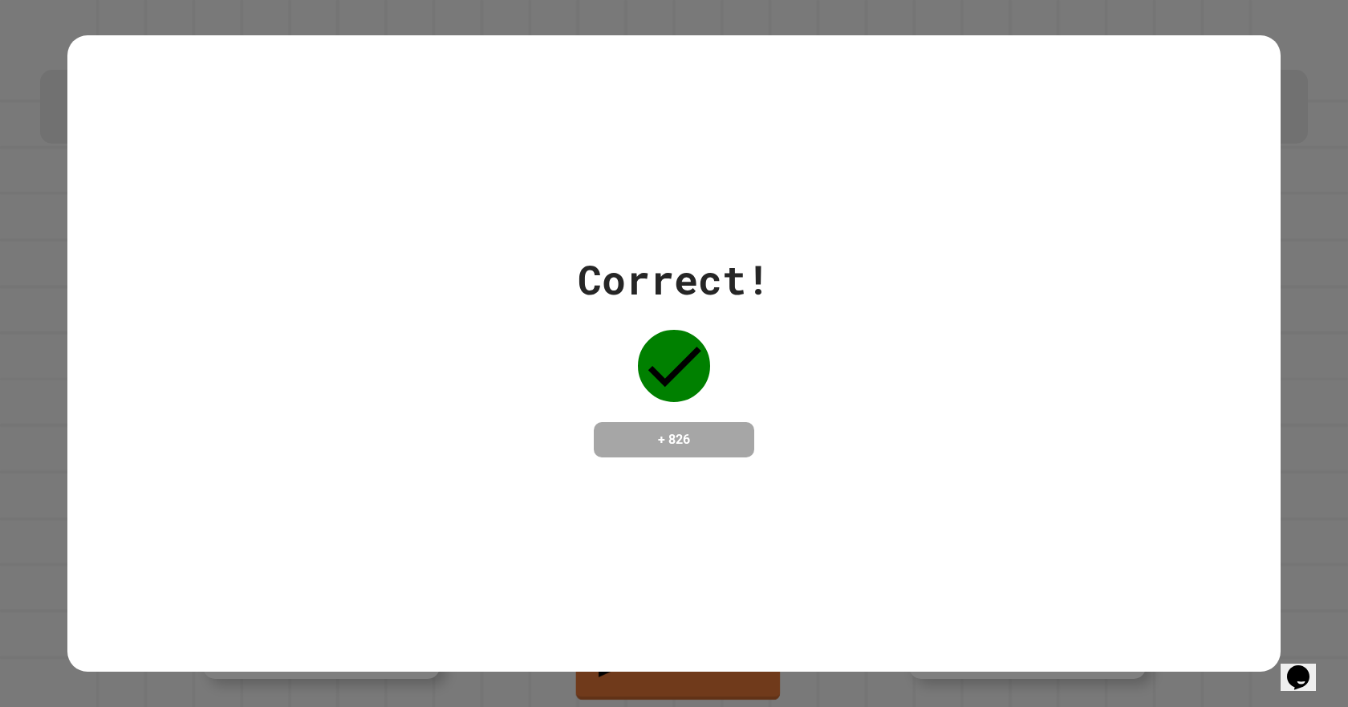
drag, startPoint x: 584, startPoint y: 425, endPoint x: 632, endPoint y: 513, distance: 99.5
click at [588, 426] on div "Correct! + 826" at bounding box center [674, 354] width 193 height 208
drag, startPoint x: 794, startPoint y: 453, endPoint x: 759, endPoint y: 369, distance: 90.6
click at [763, 364] on div "Correct! + 826" at bounding box center [674, 354] width 1214 height 208
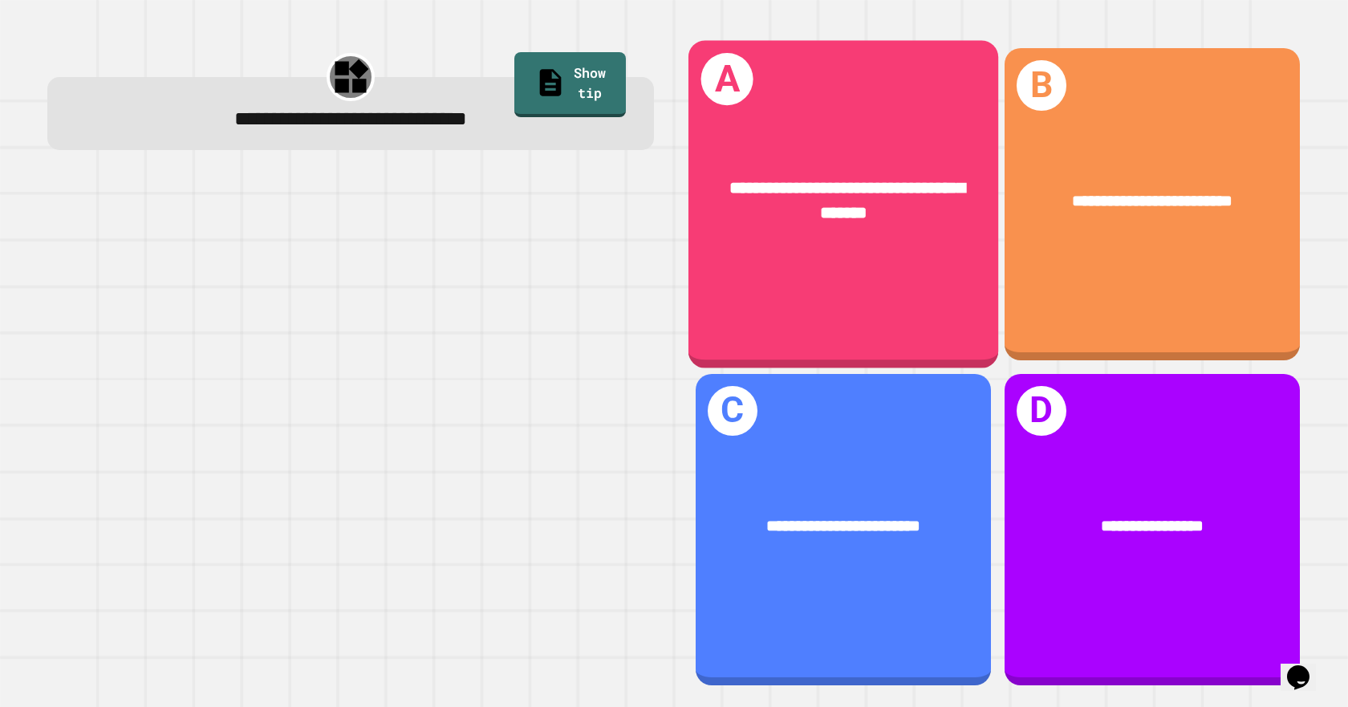
click at [810, 140] on div "**********" at bounding box center [844, 199] width 310 height 119
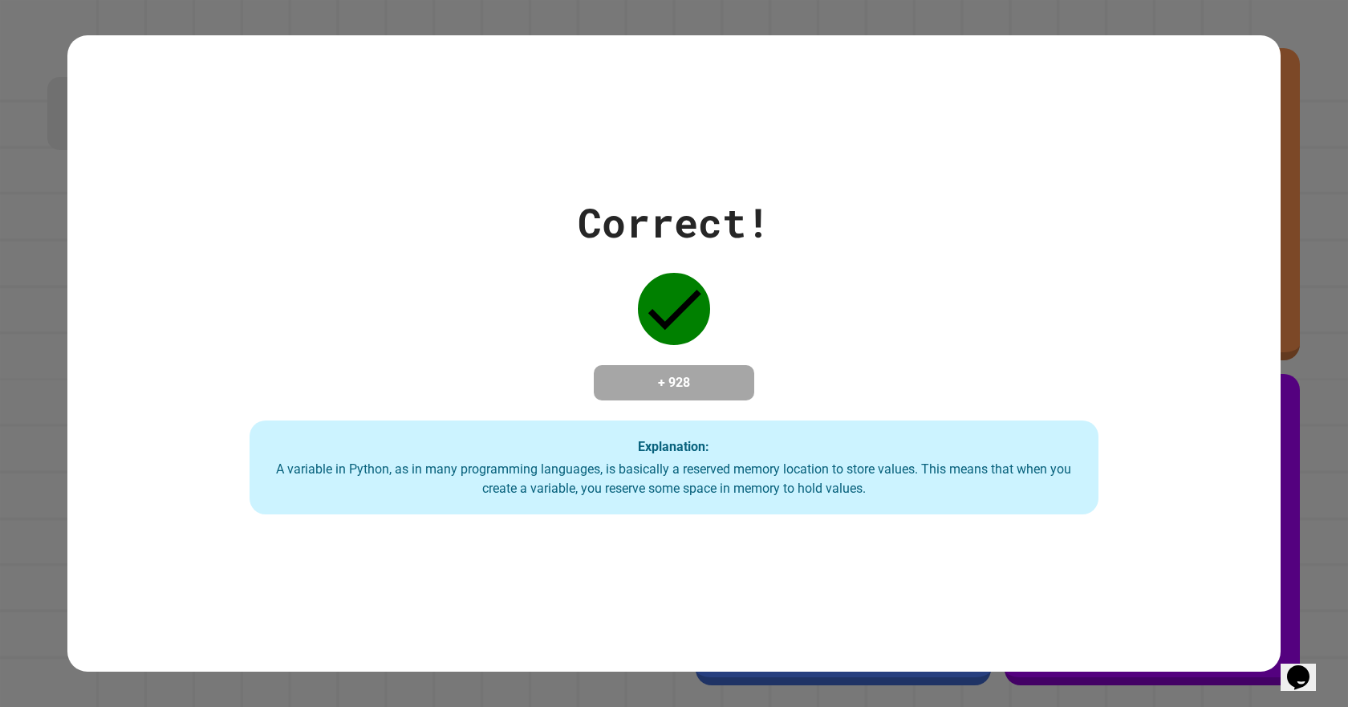
drag, startPoint x: 872, startPoint y: 475, endPoint x: 868, endPoint y: 445, distance: 29.9
click at [872, 474] on div "A variable in Python, as in many programming languages, is basically a reserved…" at bounding box center [674, 479] width 817 height 39
click at [794, 429] on div "Explanation: A variable in Python, as in many programming languages, is basical…" at bounding box center [674, 468] width 849 height 95
